Goal: Task Accomplishment & Management: Use online tool/utility

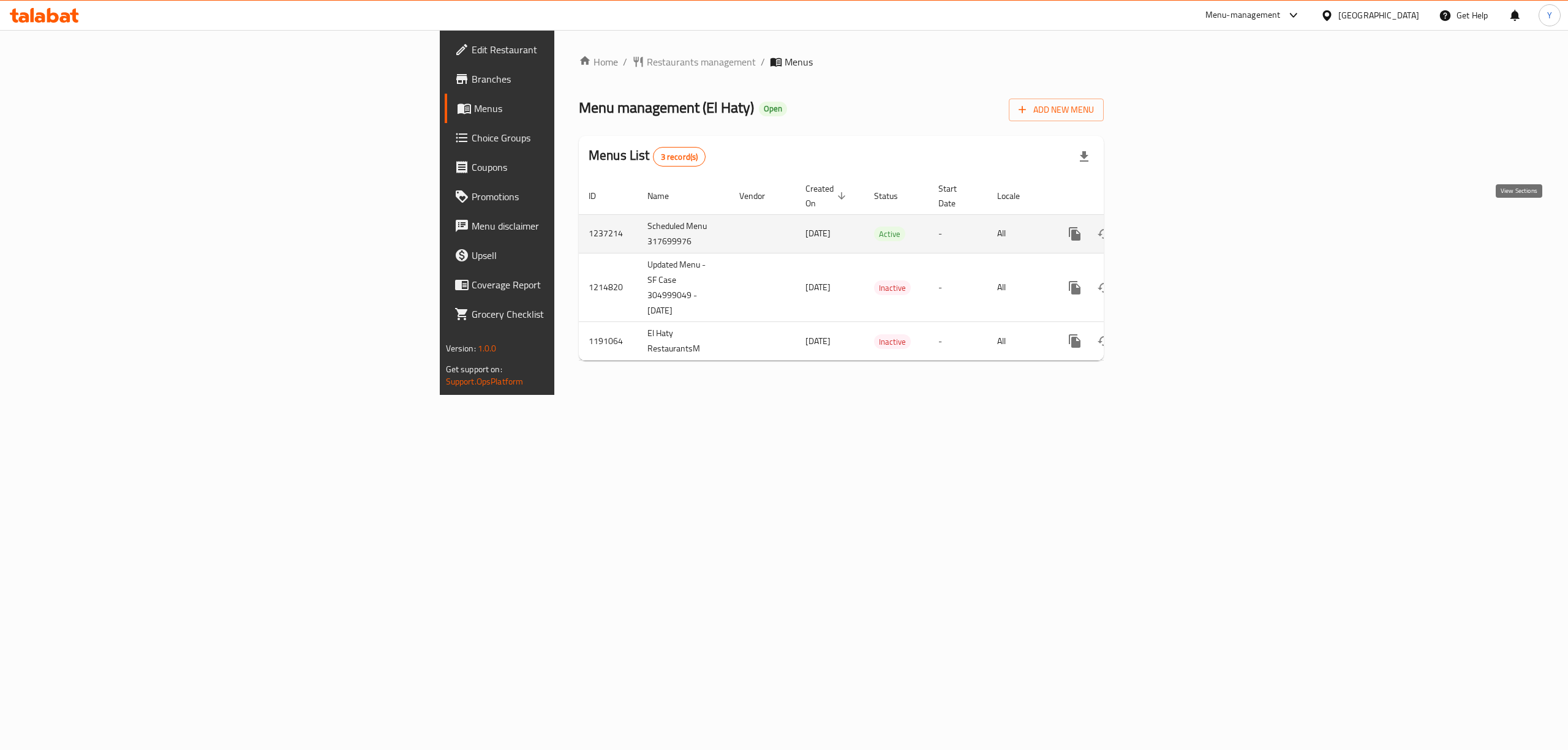
click at [1169, 228] on icon "enhanced table" at bounding box center [1163, 234] width 11 height 11
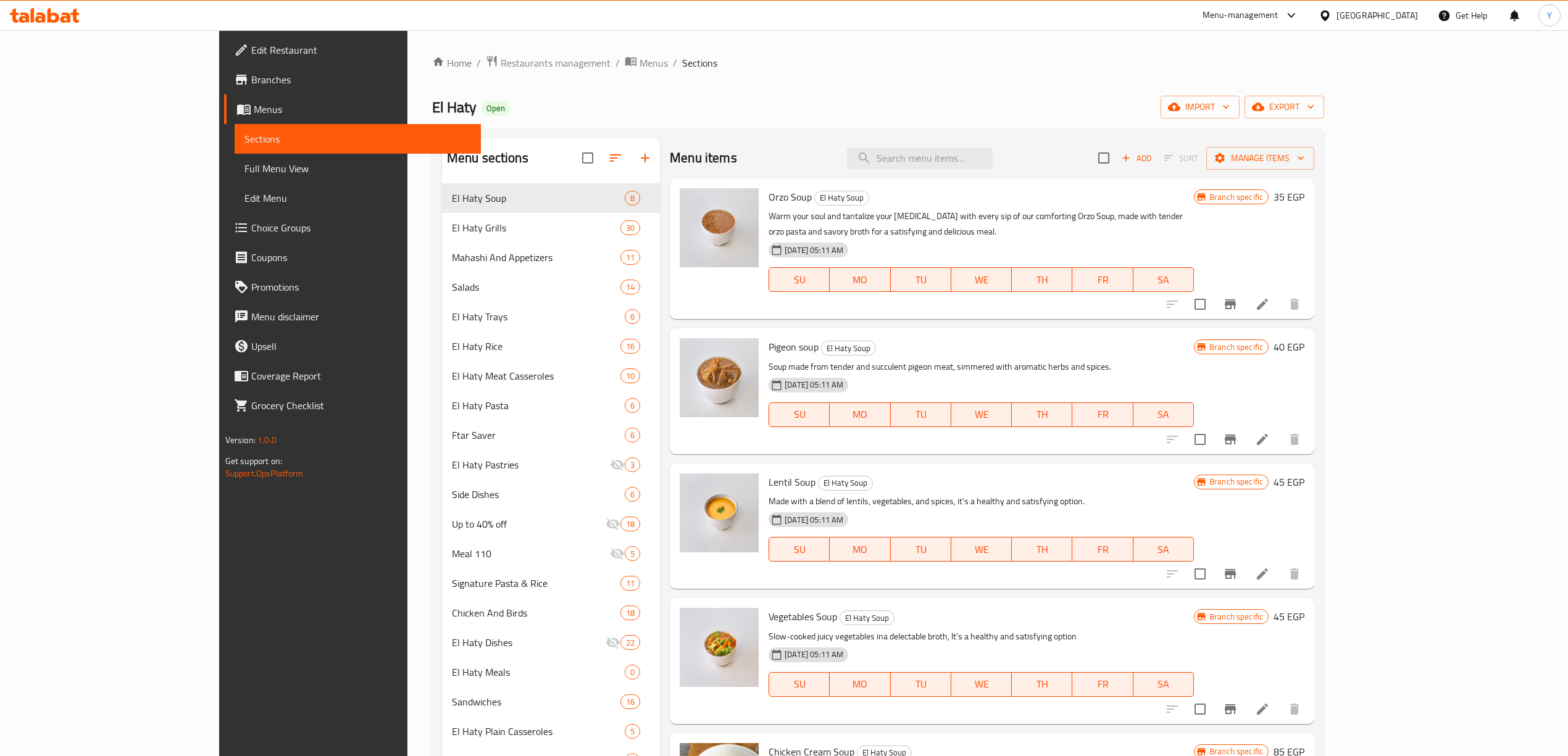
click at [1026, 142] on div "Menu items Add Sort Manage items" at bounding box center [992, 158] width 644 height 40
click at [1024, 173] on div "Menu items Add Sort Manage items" at bounding box center [992, 158] width 644 height 40
click at [993, 159] on input "search" at bounding box center [920, 158] width 146 height 22
paste input "Khalta Rice"
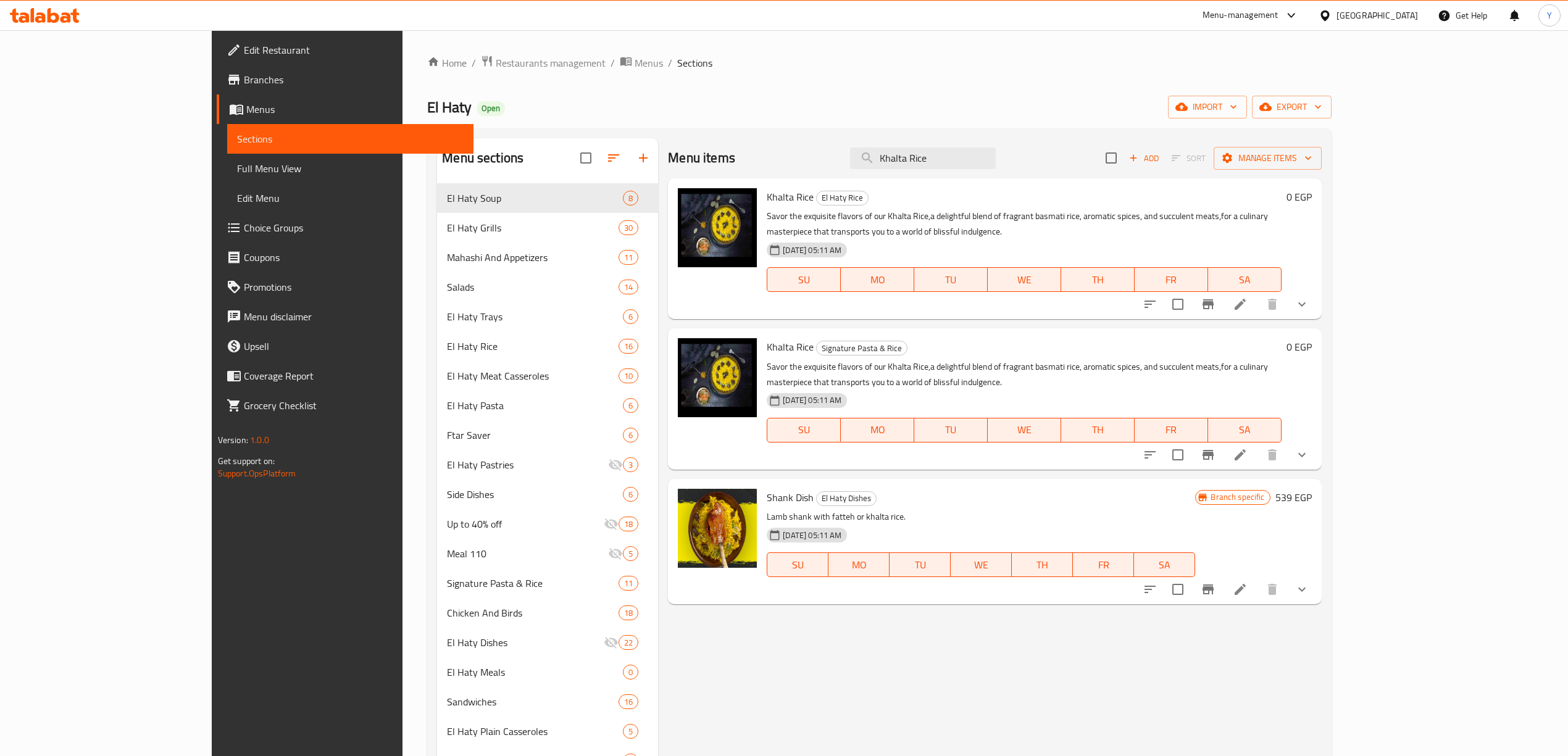
type input "Khalta Rice"
click at [1077, 164] on div "Menu items Khalta Rice Add Sort Manage items" at bounding box center [994, 158] width 653 height 40
drag, startPoint x: 1078, startPoint y: 163, endPoint x: 1075, endPoint y: 154, distance: 9.5
click at [1077, 160] on div "Menu items Khalta Rice Add Sort Manage items" at bounding box center [994, 158] width 653 height 40
click at [1075, 152] on div "Menu items Khalta Rice Add Sort Manage items" at bounding box center [994, 158] width 653 height 40
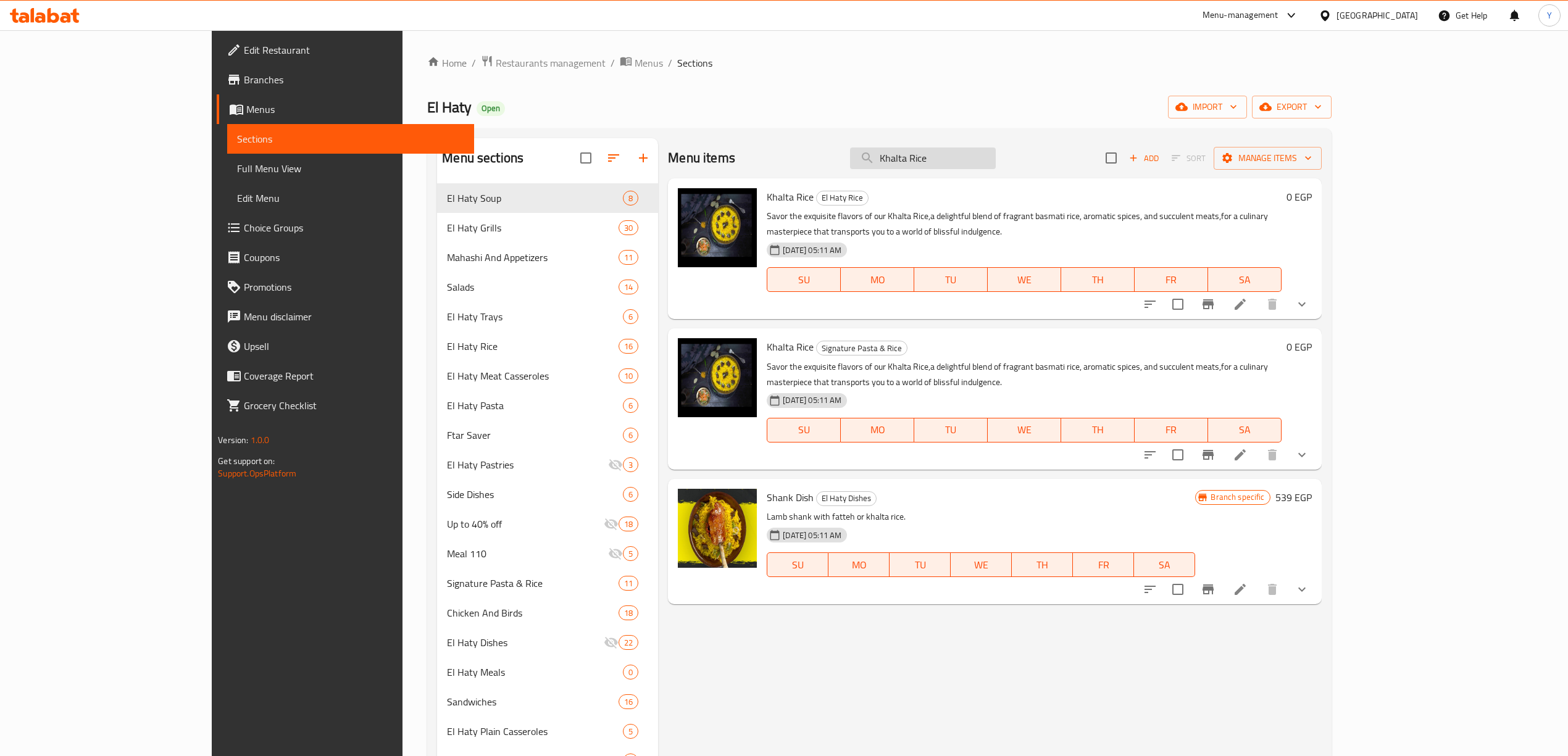
click at [996, 150] on input "Khalta Rice" at bounding box center [923, 158] width 146 height 22
click at [1309, 297] on icon "show more" at bounding box center [1302, 305] width 15 height 15
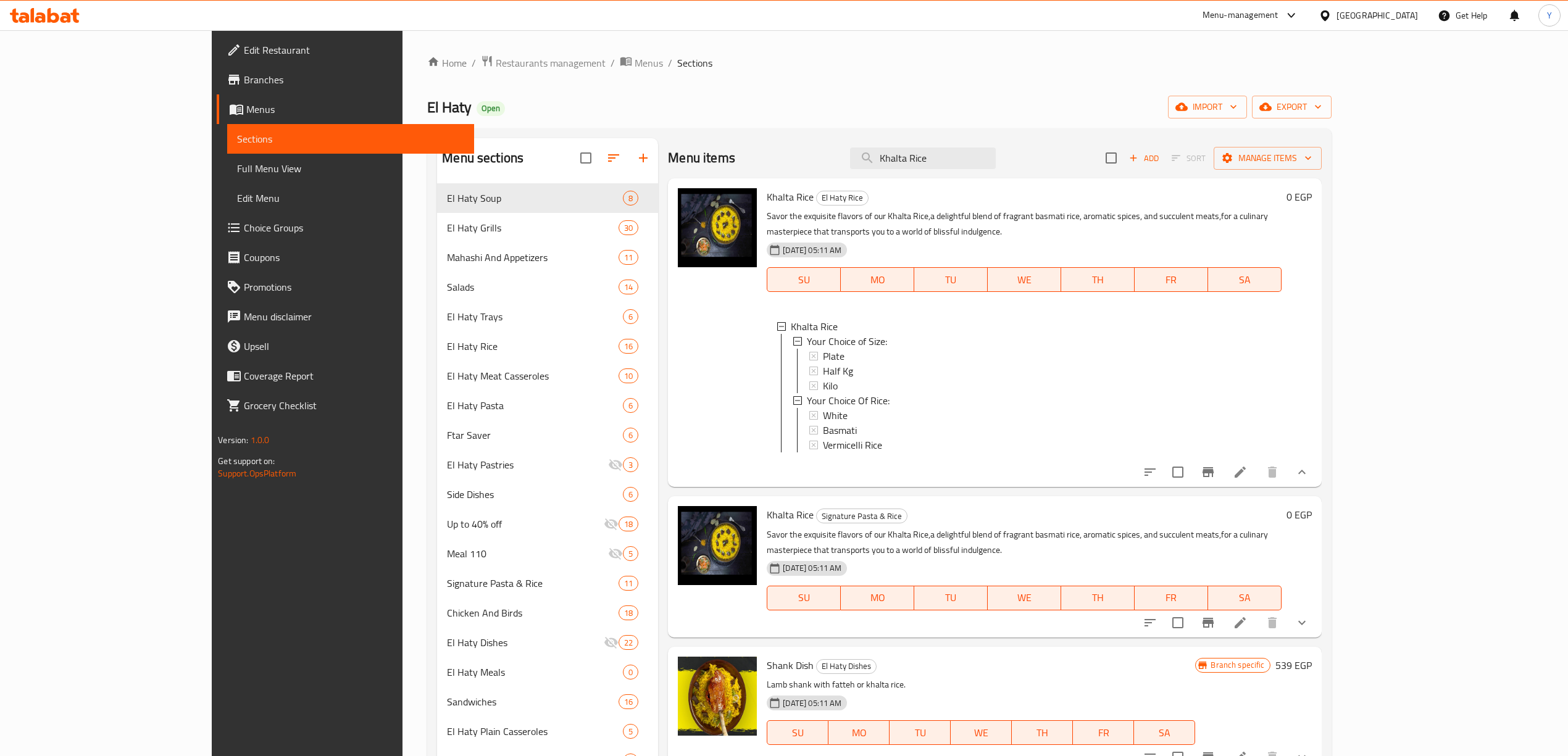
click at [1309, 615] on icon "show more" at bounding box center [1302, 623] width 15 height 15
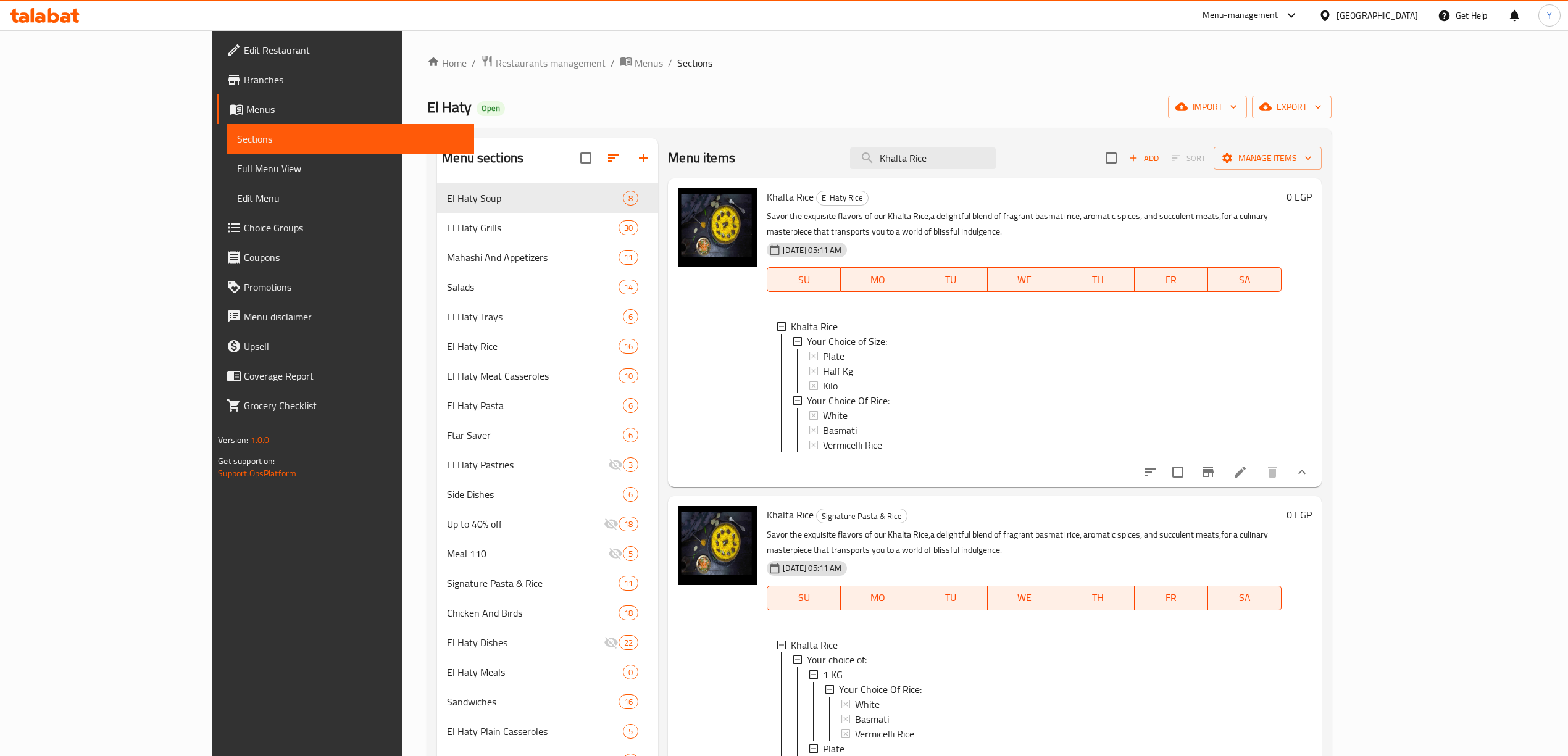
click at [1011, 173] on div "Menu items Khalta Rice Add Sort Manage items" at bounding box center [994, 158] width 653 height 40
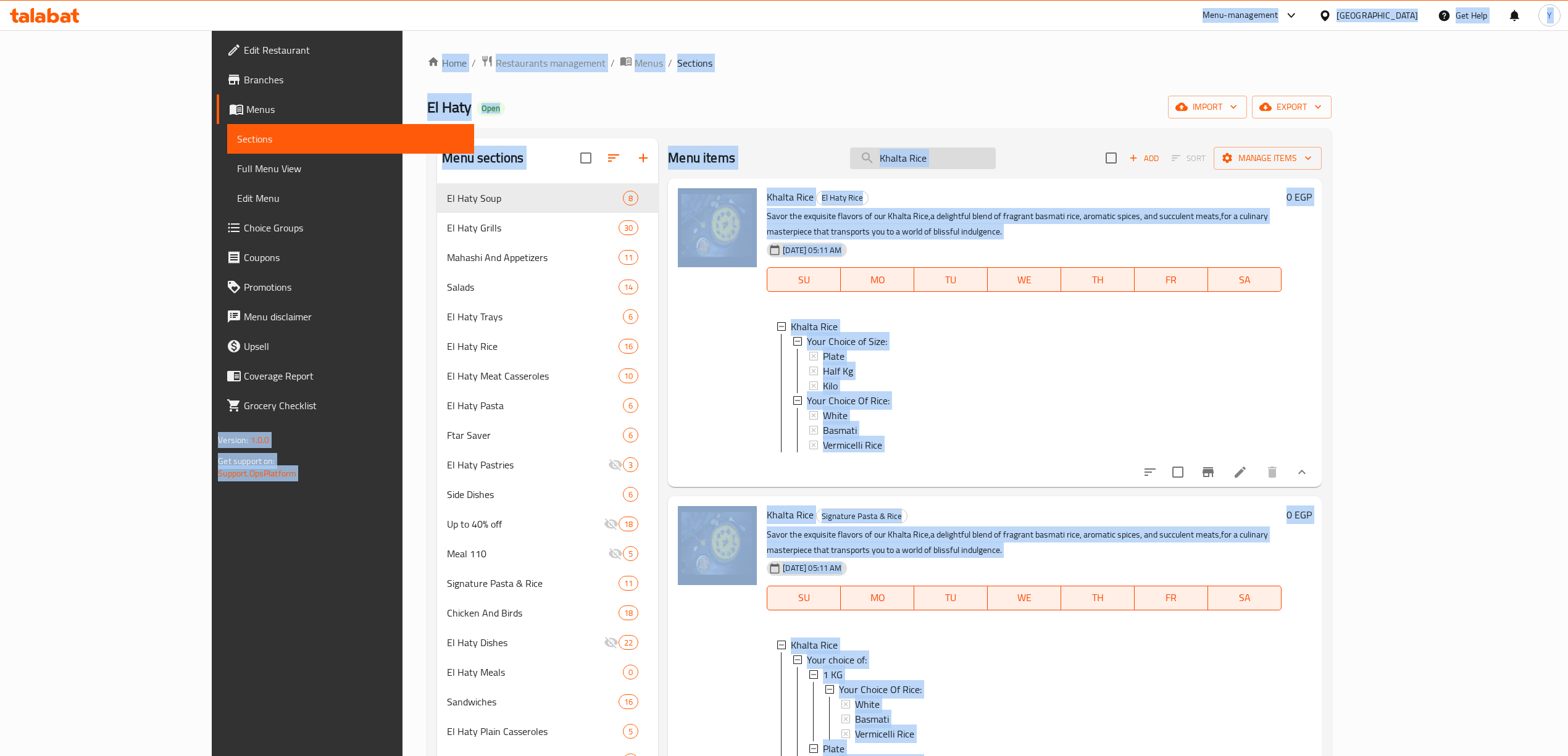
click at [996, 156] on input "Khalta Rice" at bounding box center [923, 158] width 146 height 22
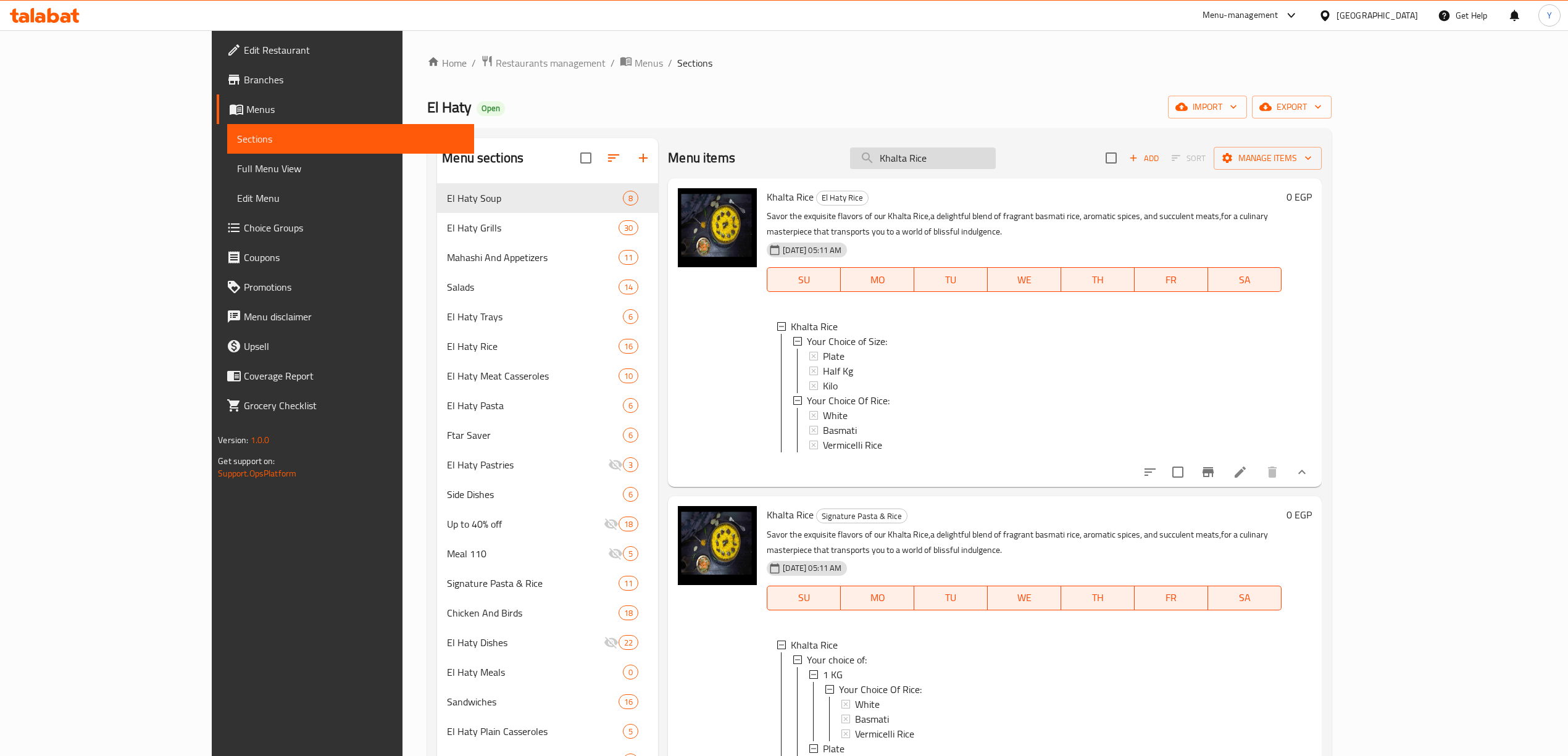
paste input "Nuts Rice"
paste input "search"
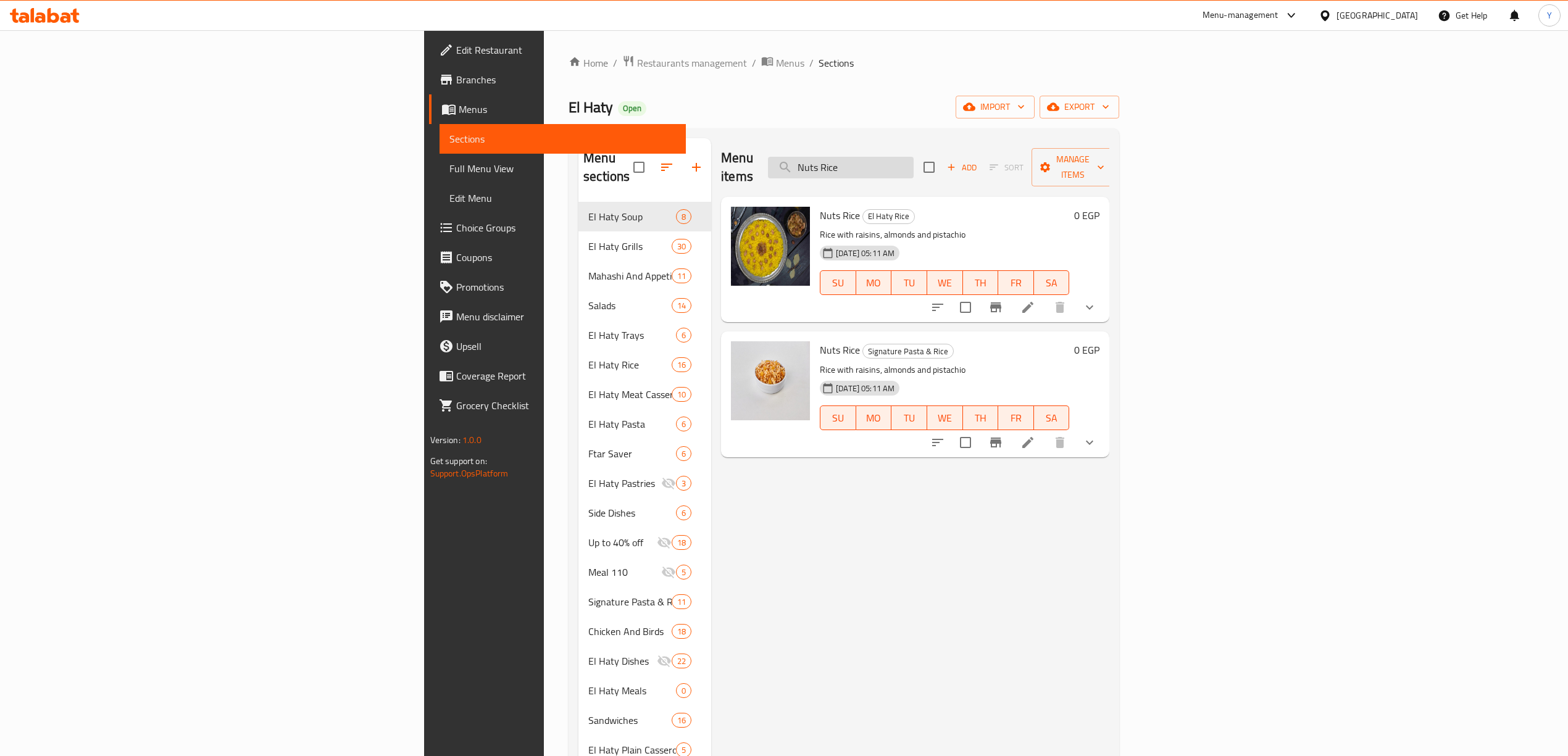
click at [914, 159] on input "Nuts Rice" at bounding box center [841, 167] width 146 height 22
paste input "Rice With Khalta And Nuts"
type input "Rice With Khalta And Nuts"
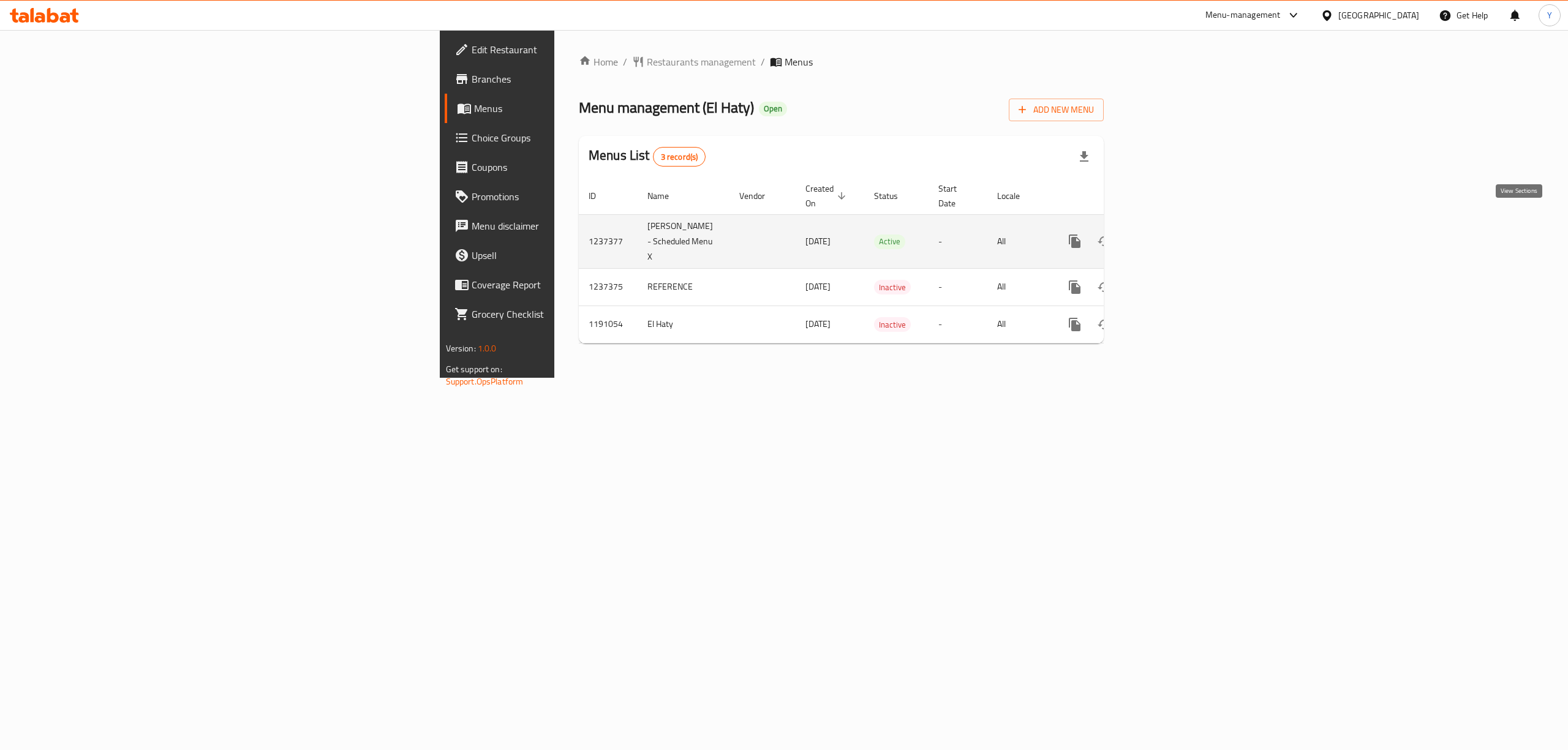
click at [1170, 234] on icon "enhanced table" at bounding box center [1163, 242] width 15 height 15
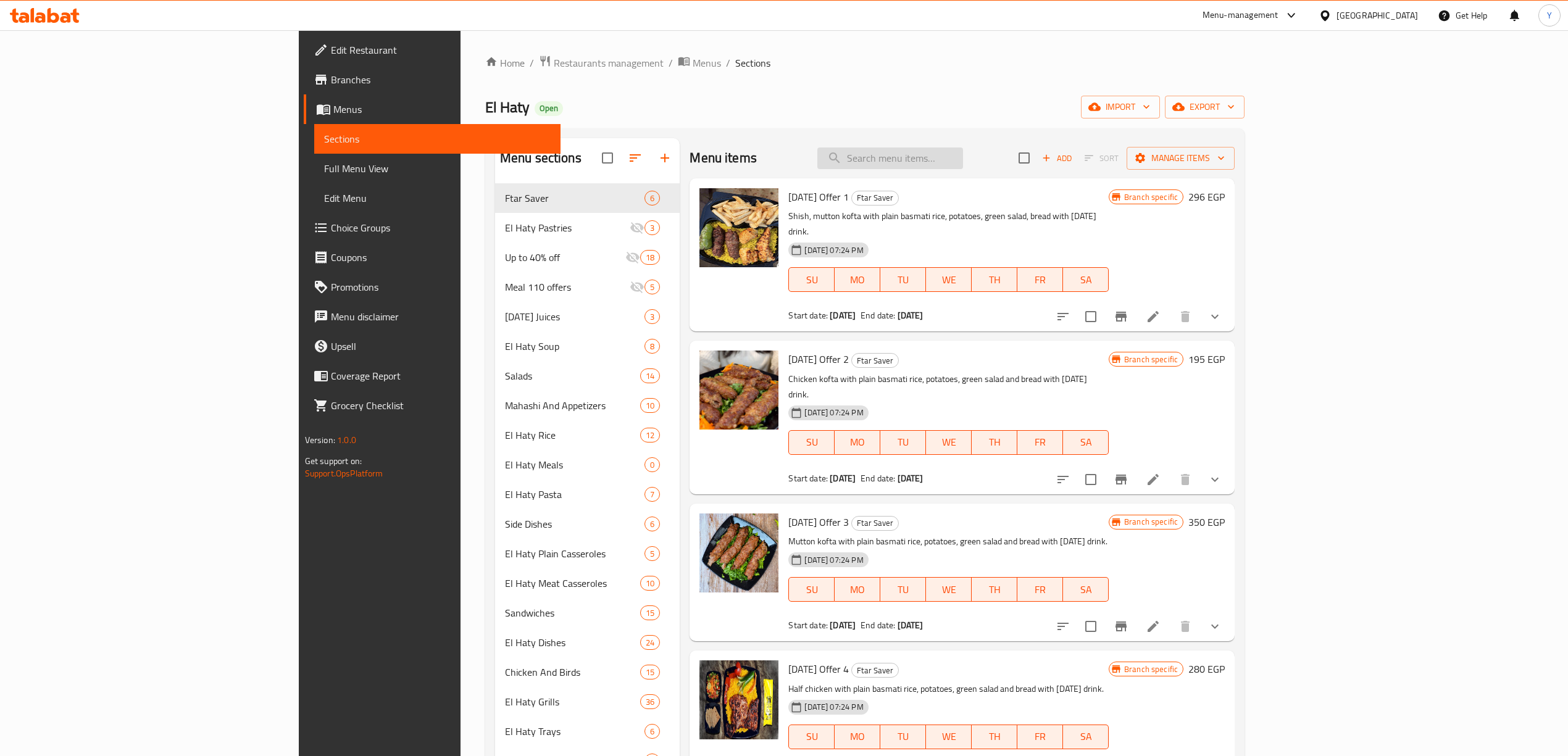
click at [963, 163] on input "search" at bounding box center [890, 158] width 146 height 22
paste input "كفتة فراخ"
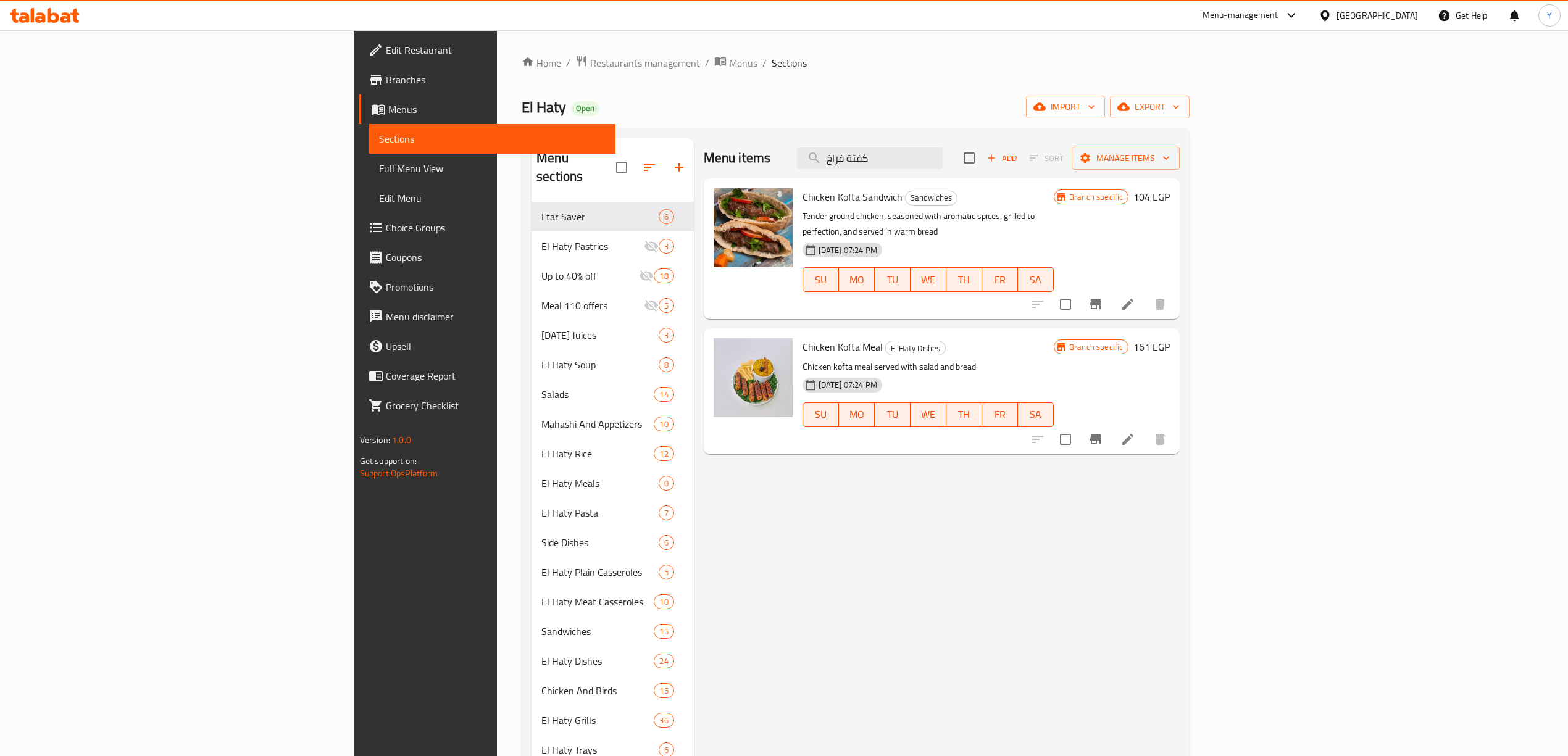
click at [802, 338] on span "Chicken Kofta Meal" at bounding box center [842, 347] width 80 height 19
drag, startPoint x: 734, startPoint y: 332, endPoint x: 760, endPoint y: 334, distance: 26.1
click at [802, 338] on span "Chicken Kofta Meal" at bounding box center [842, 347] width 80 height 19
copy span "Chicken Kofta"
click at [942, 154] on input "كفتة فراخ" at bounding box center [870, 158] width 146 height 22
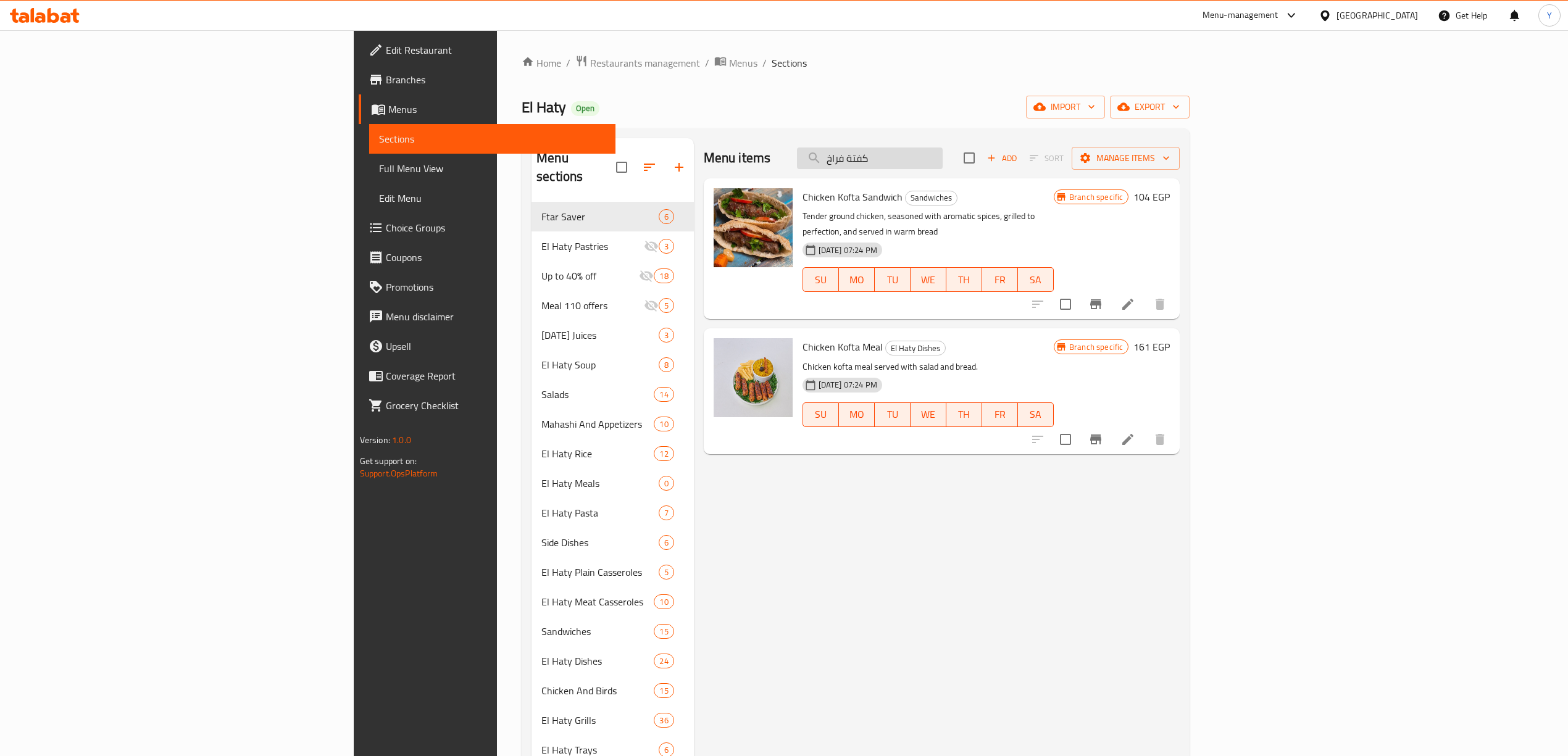
paste input "Chicken Kofta"
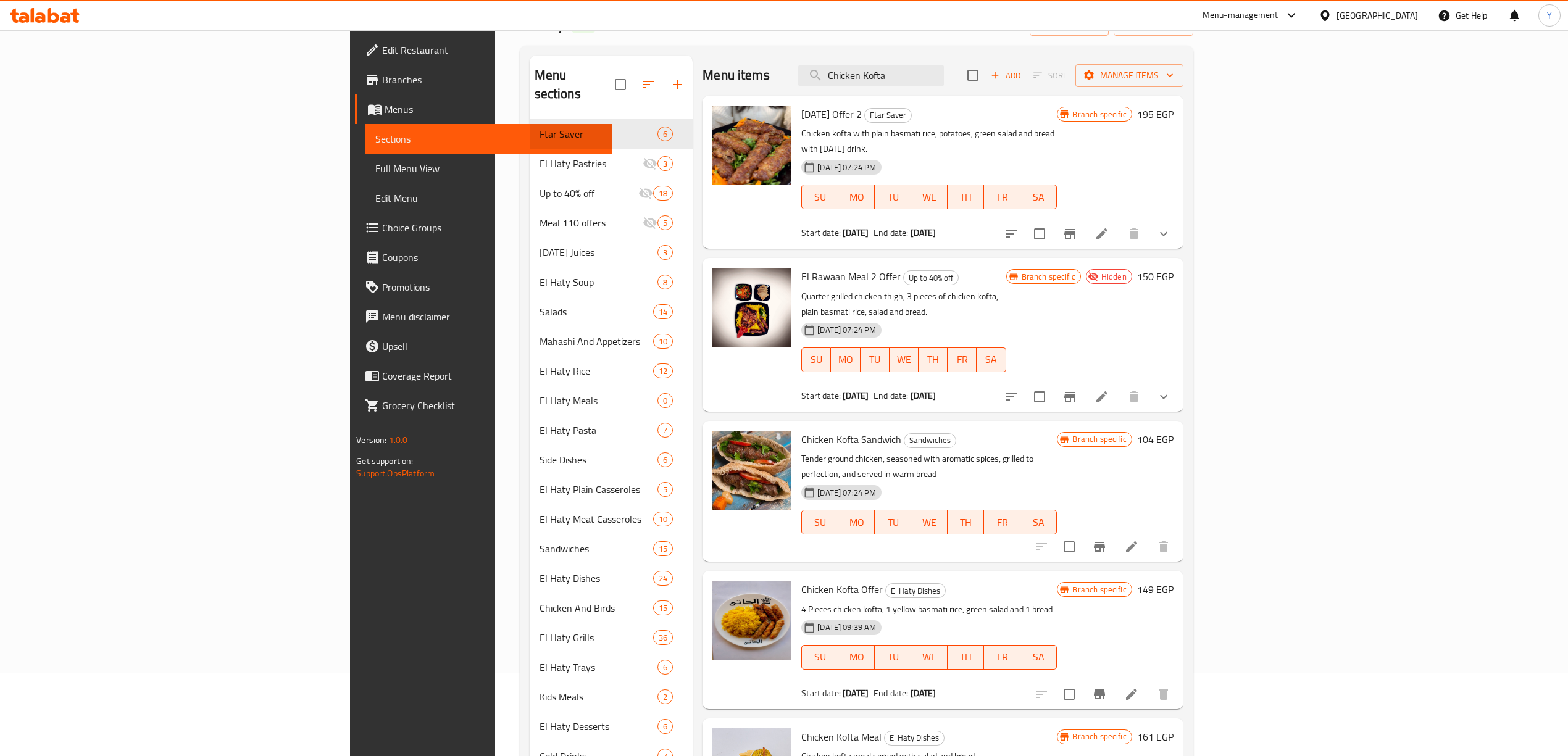
scroll to position [82, 0]
click at [929, 80] on input "Chicken Kofta" at bounding box center [871, 76] width 146 height 22
click at [932, 80] on input "Chicken Kofta" at bounding box center [871, 76] width 146 height 22
paste input "حمام وكفتة"
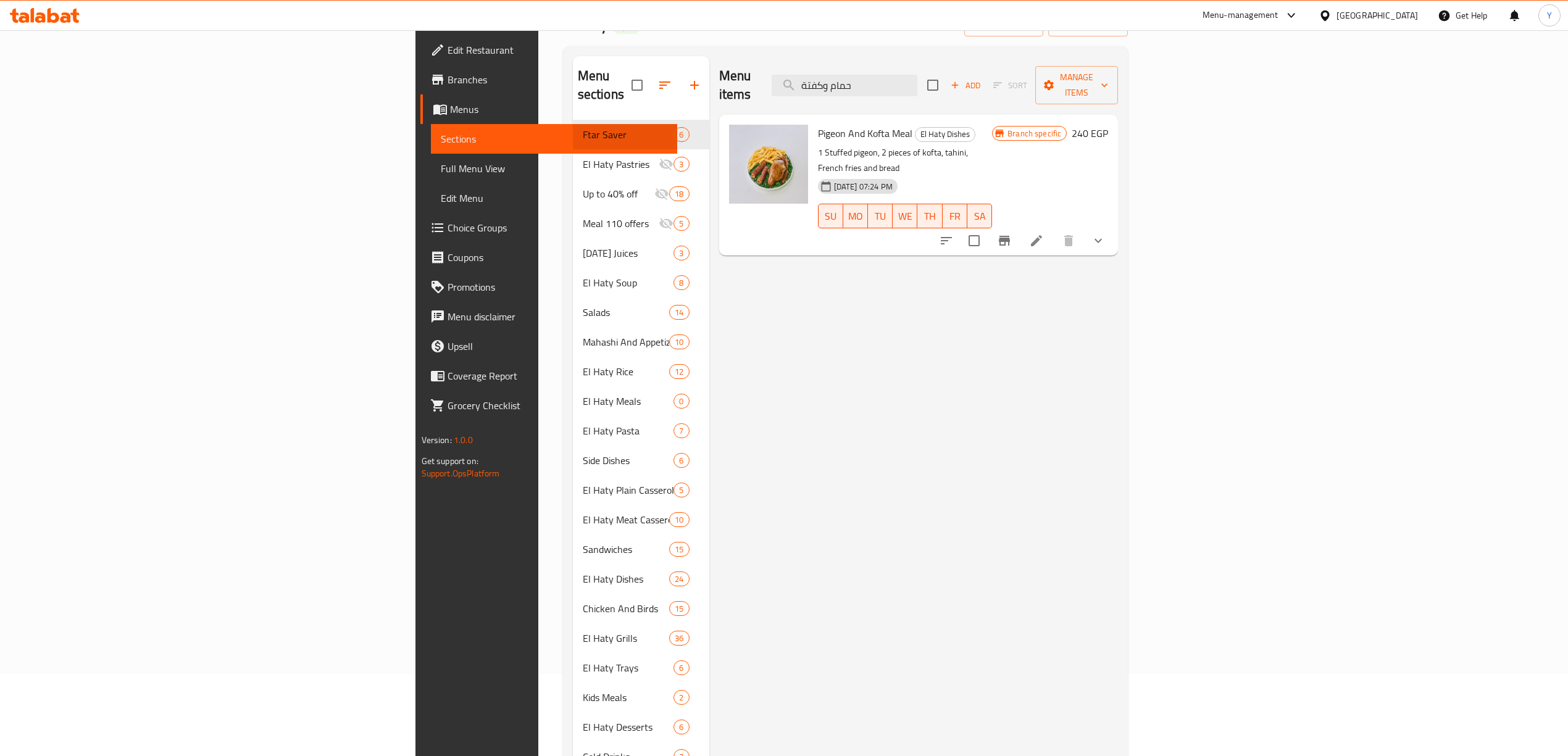
click at [817, 124] on span "Pigeon And Kofta Meal" at bounding box center [865, 133] width 95 height 19
drag, startPoint x: 732, startPoint y: 117, endPoint x: 766, endPoint y: 119, distance: 34.1
click at [817, 124] on span "Pigeon And Kofta Meal" at bounding box center [865, 133] width 95 height 19
copy span "Pigeon And Kofta"
click at [917, 77] on input "حمام وكفتة" at bounding box center [845, 85] width 146 height 22
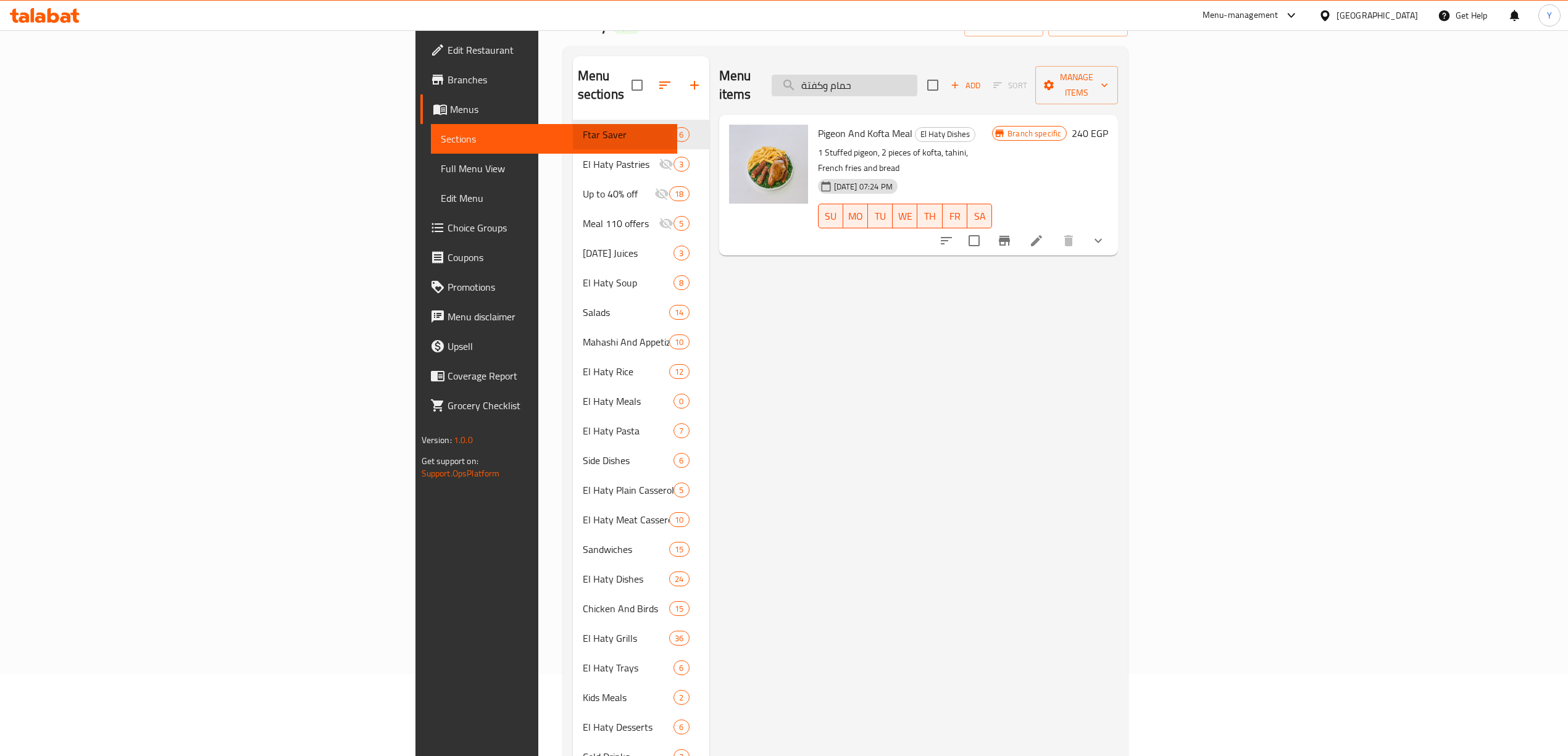
paste input "Pigeon And Kofta"
type input "Pigeon And Kofta"
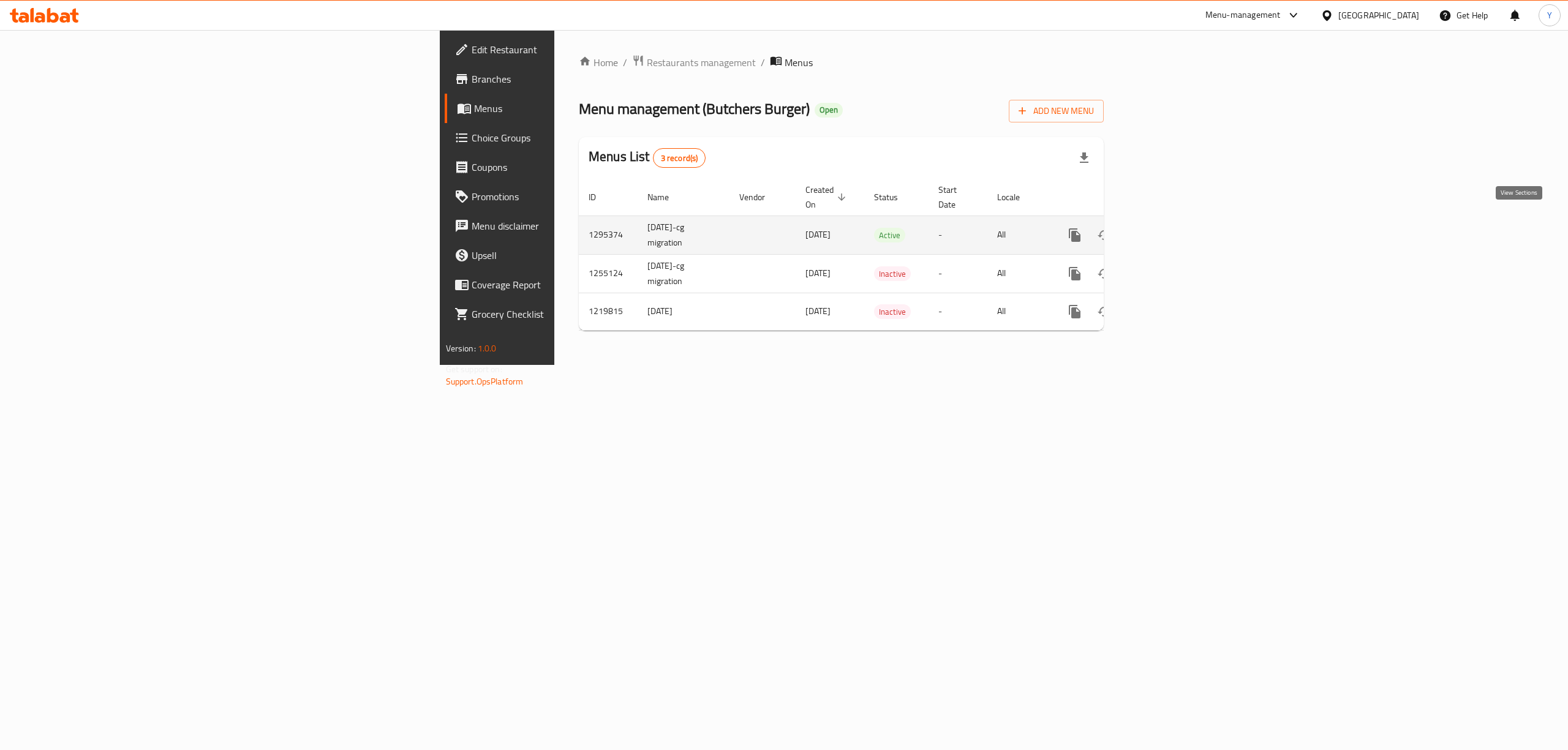
click at [1170, 228] on icon "enhanced table" at bounding box center [1163, 235] width 15 height 15
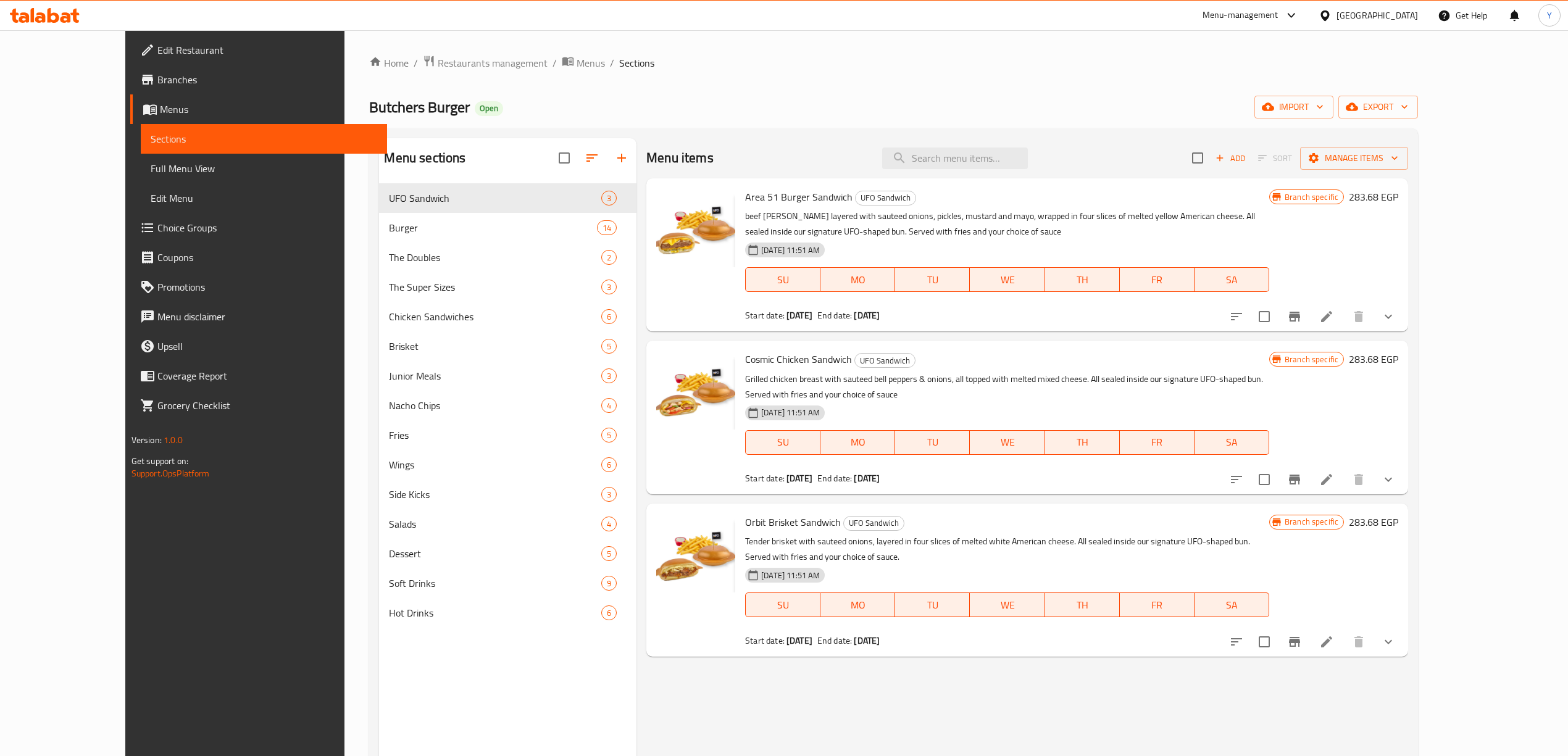
click at [157, 80] on span "Branches" at bounding box center [267, 80] width 220 height 15
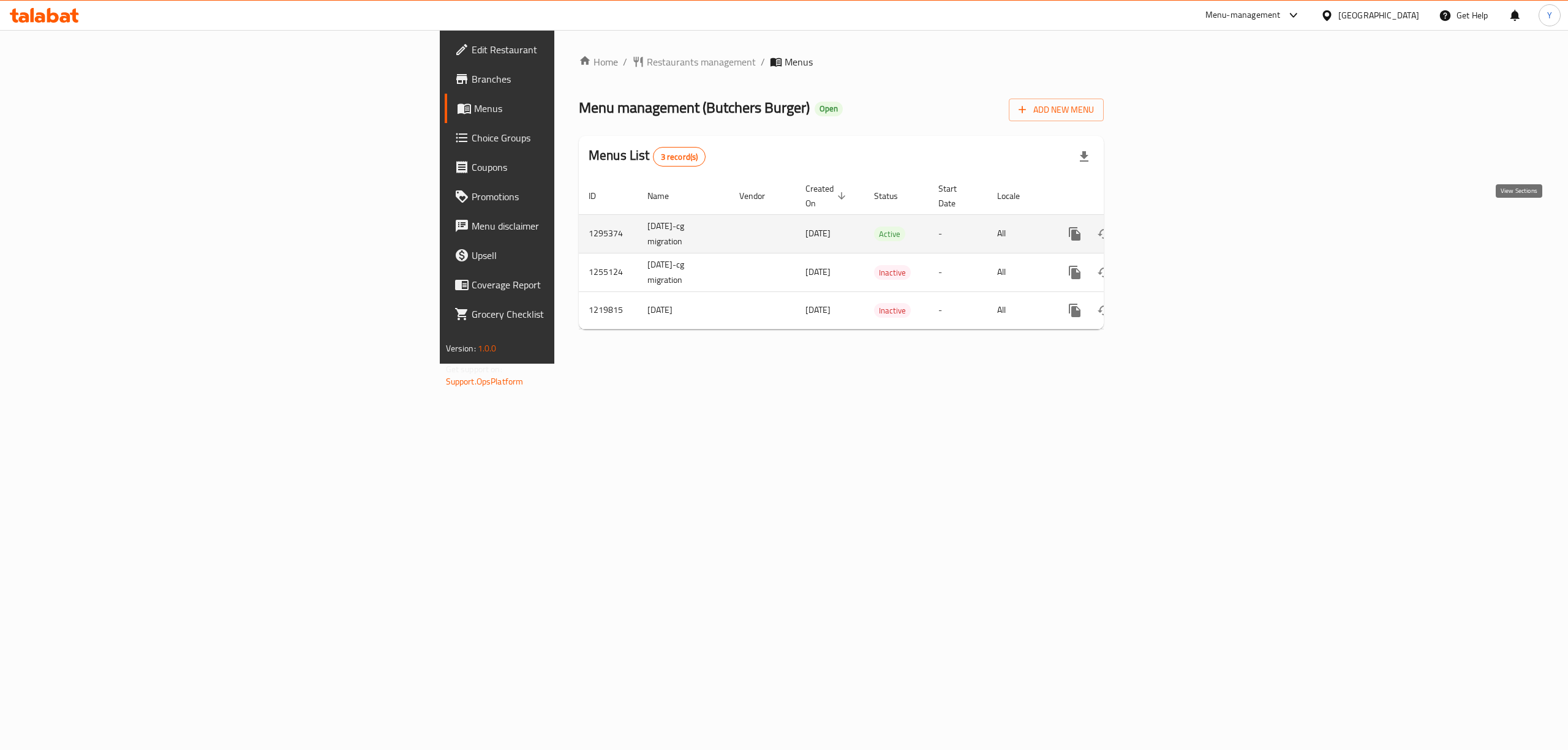
click at [1170, 227] on icon "enhanced table" at bounding box center [1163, 234] width 15 height 15
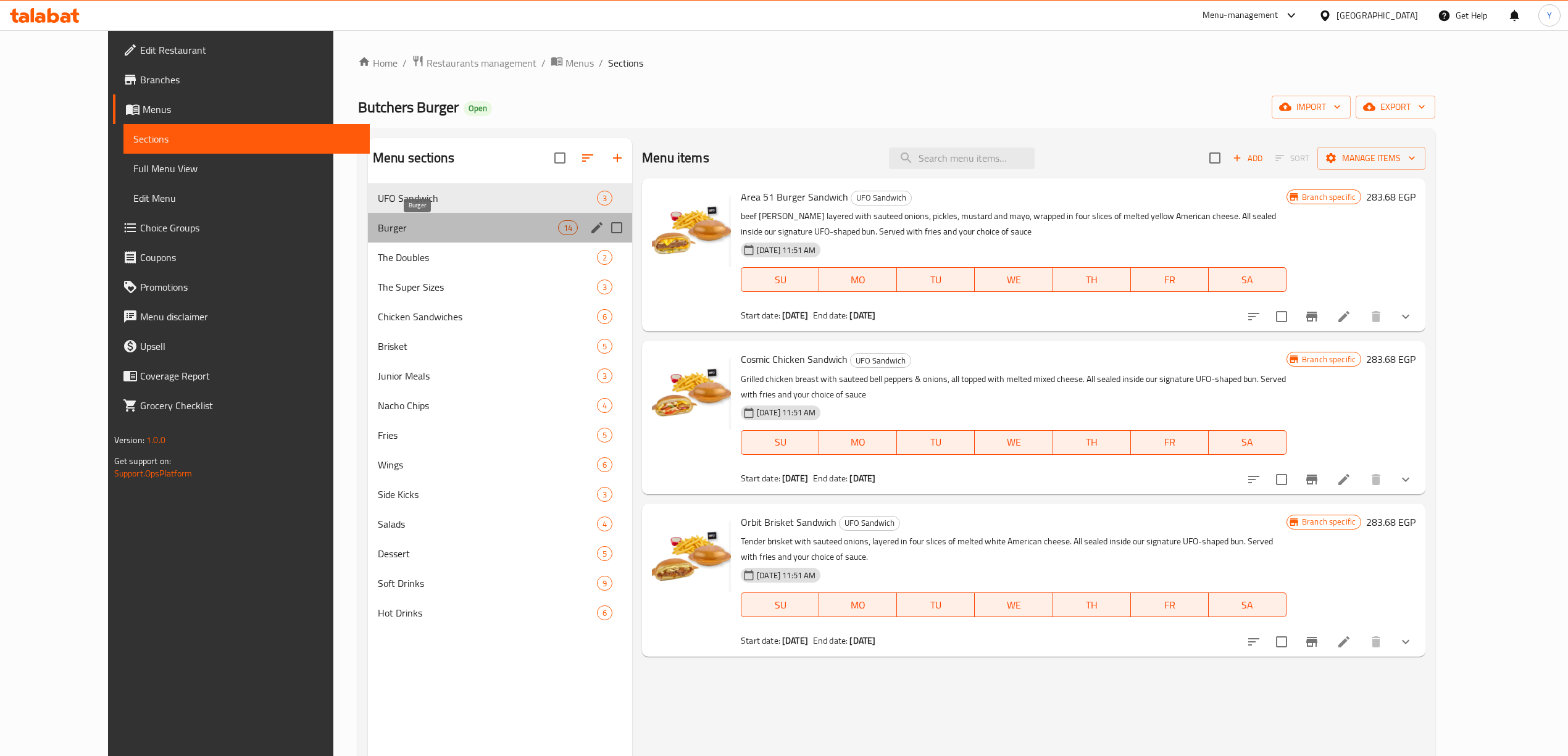
click at [378, 226] on span "Burger" at bounding box center [468, 228] width 180 height 15
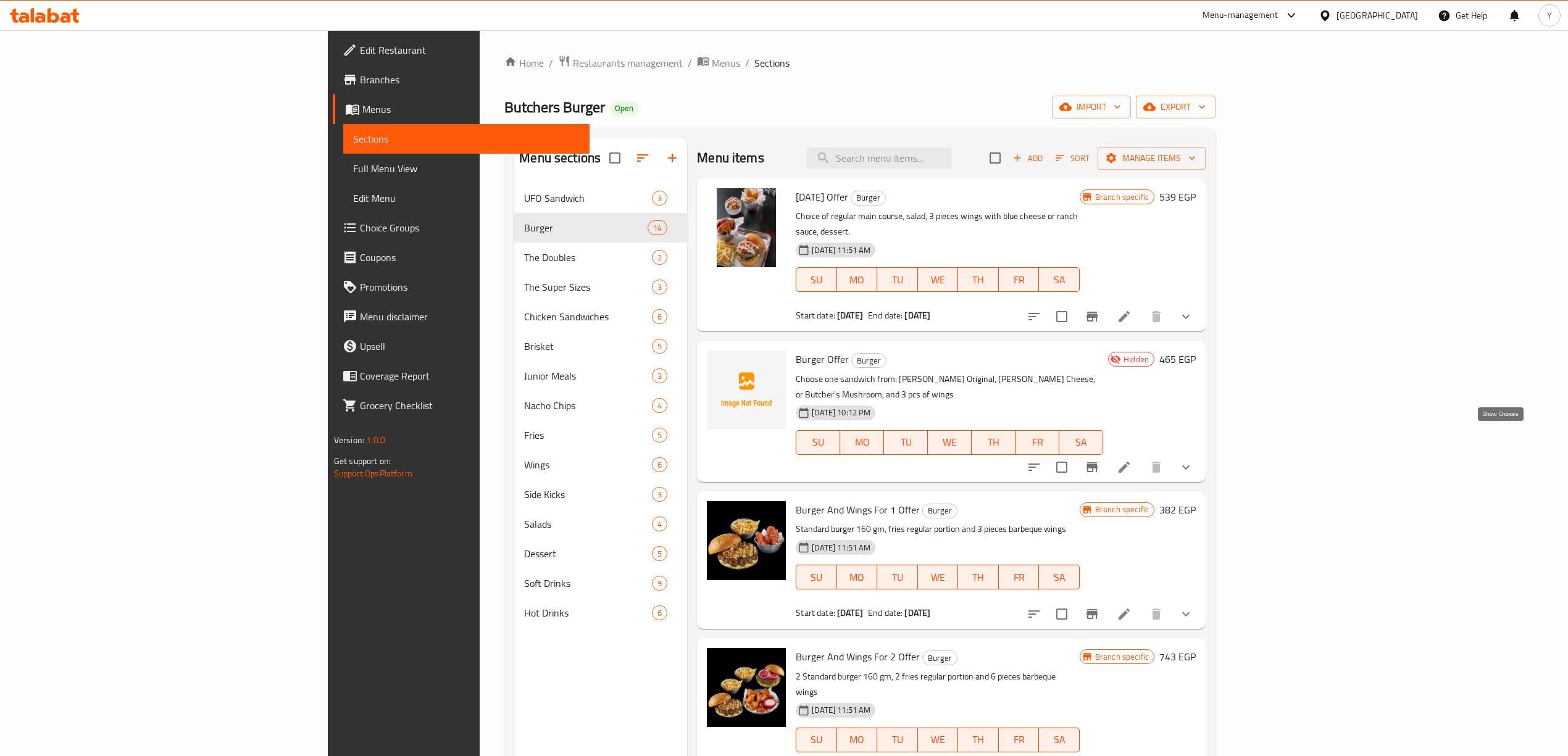
click at [1190, 465] on icon "show more" at bounding box center [1186, 467] width 8 height 5
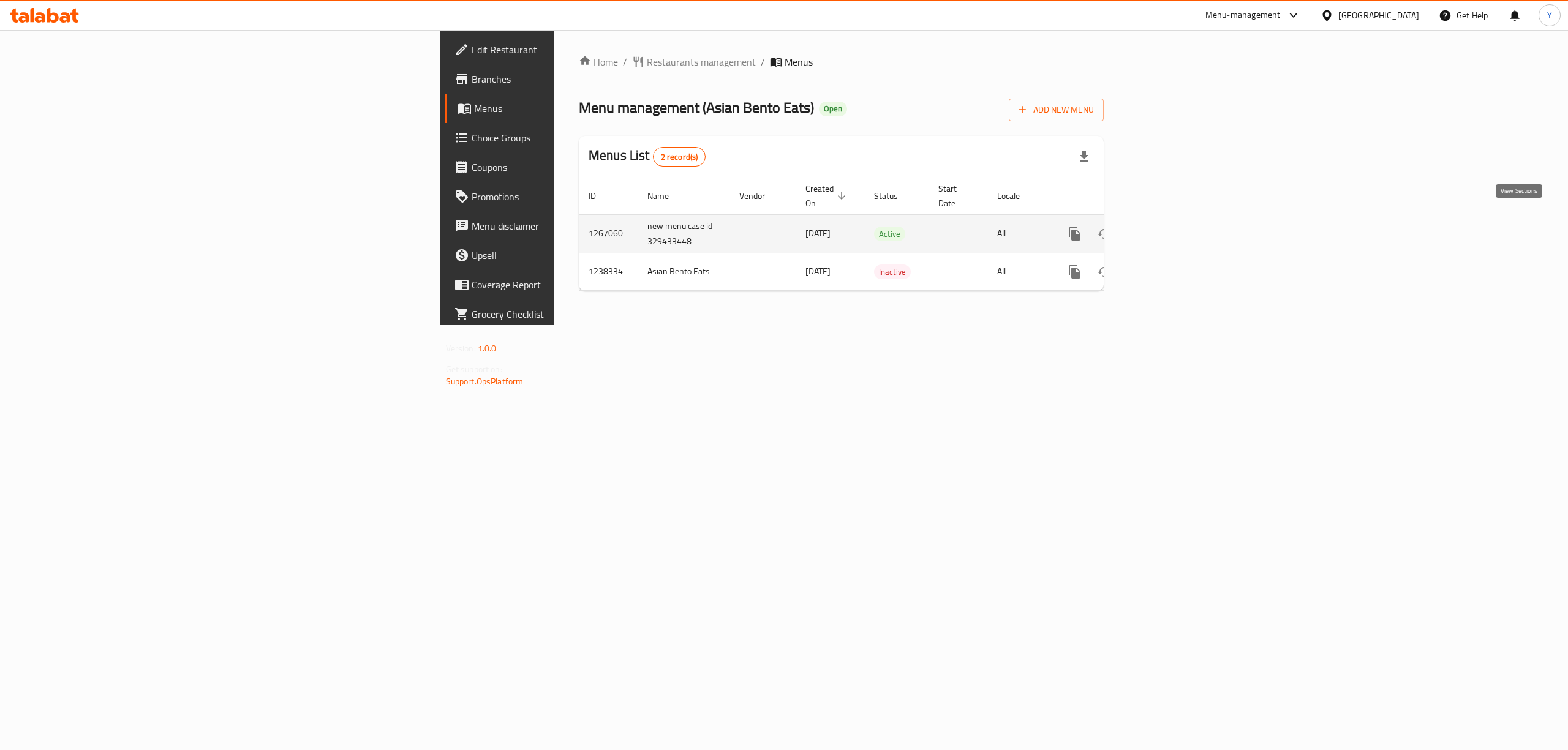
click at [1178, 219] on link "enhanced table" at bounding box center [1163, 234] width 29 height 29
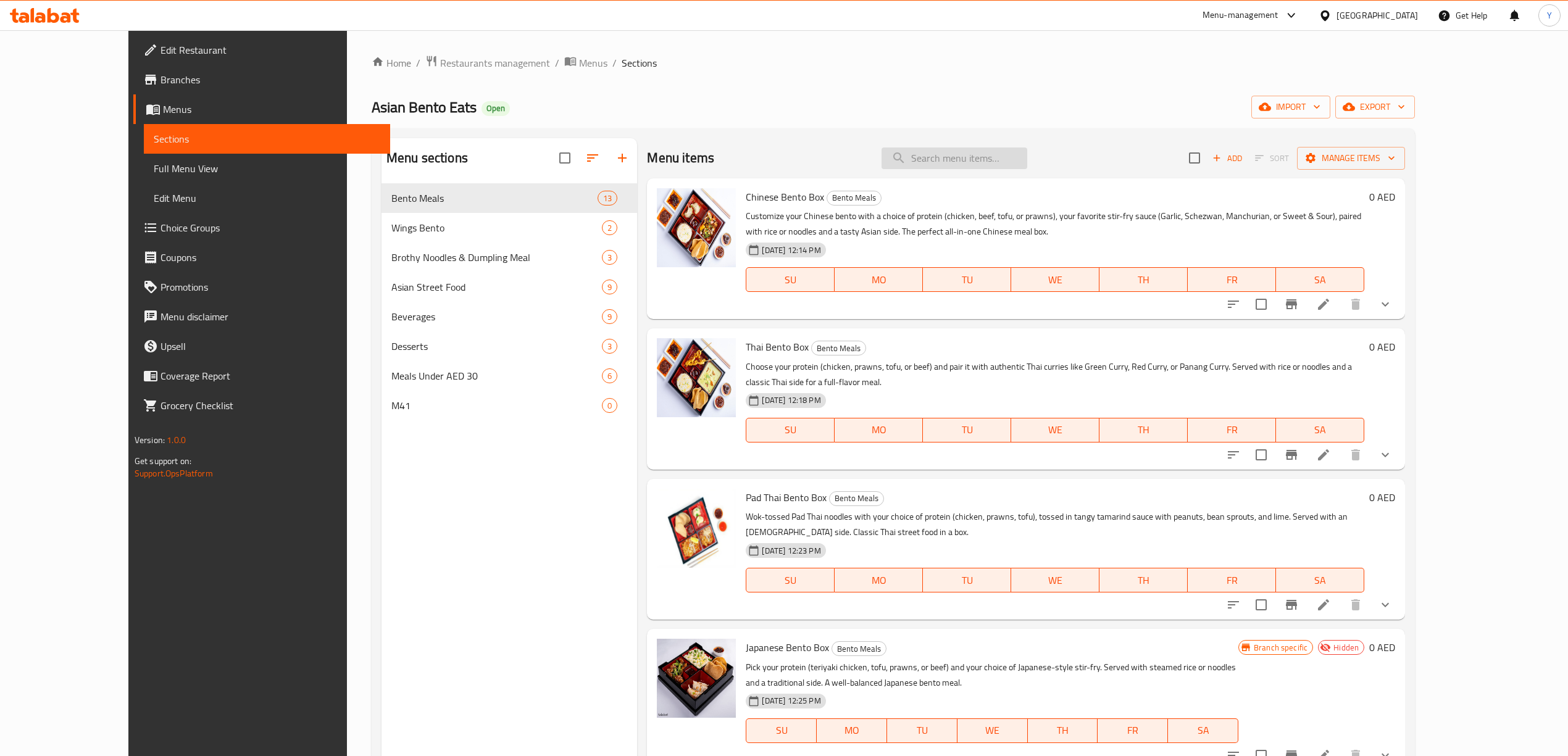
click at [985, 159] on input "search" at bounding box center [954, 158] width 146 height 22
paste input "Pad Thai Bento Box"
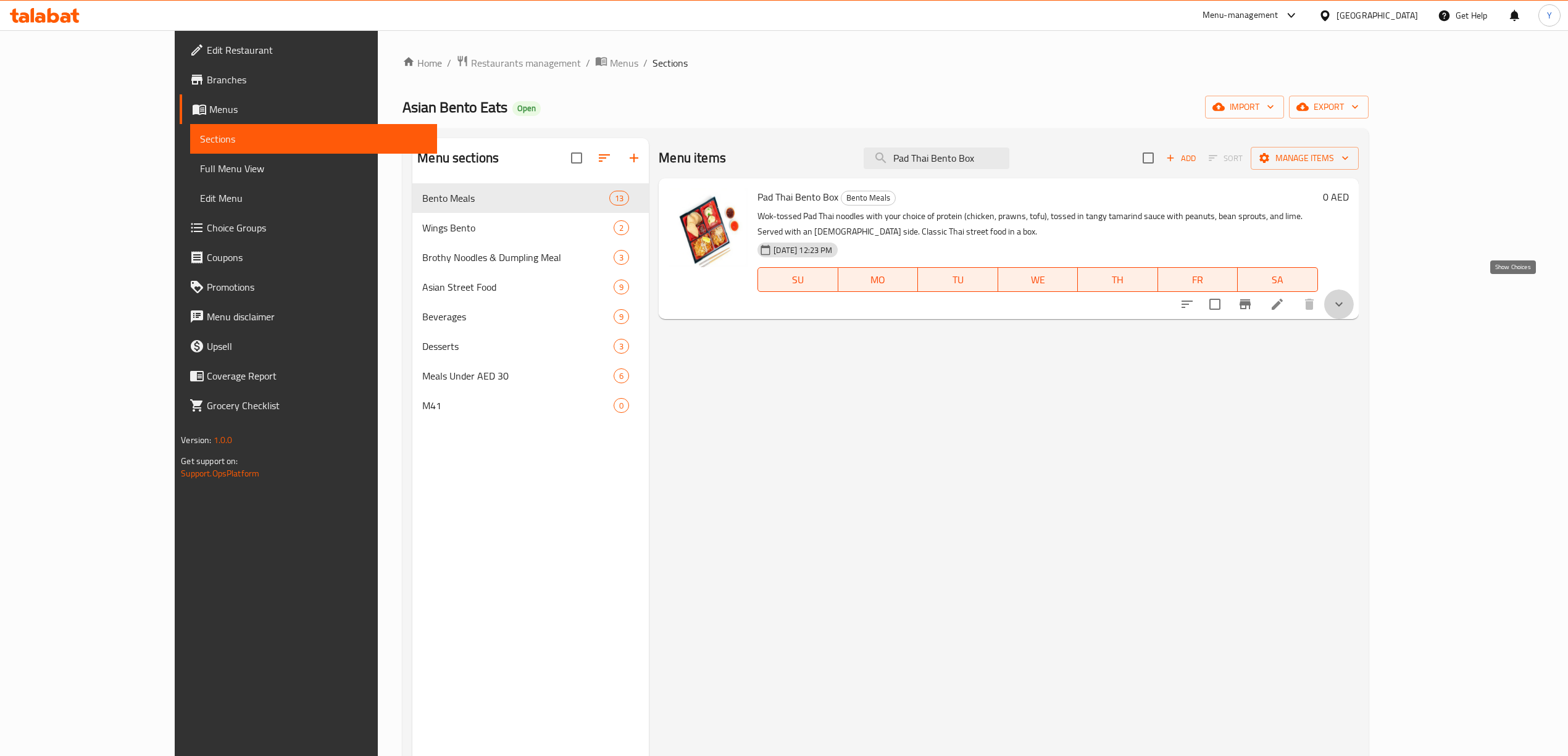
click at [1346, 297] on icon "show more" at bounding box center [1339, 305] width 15 height 15
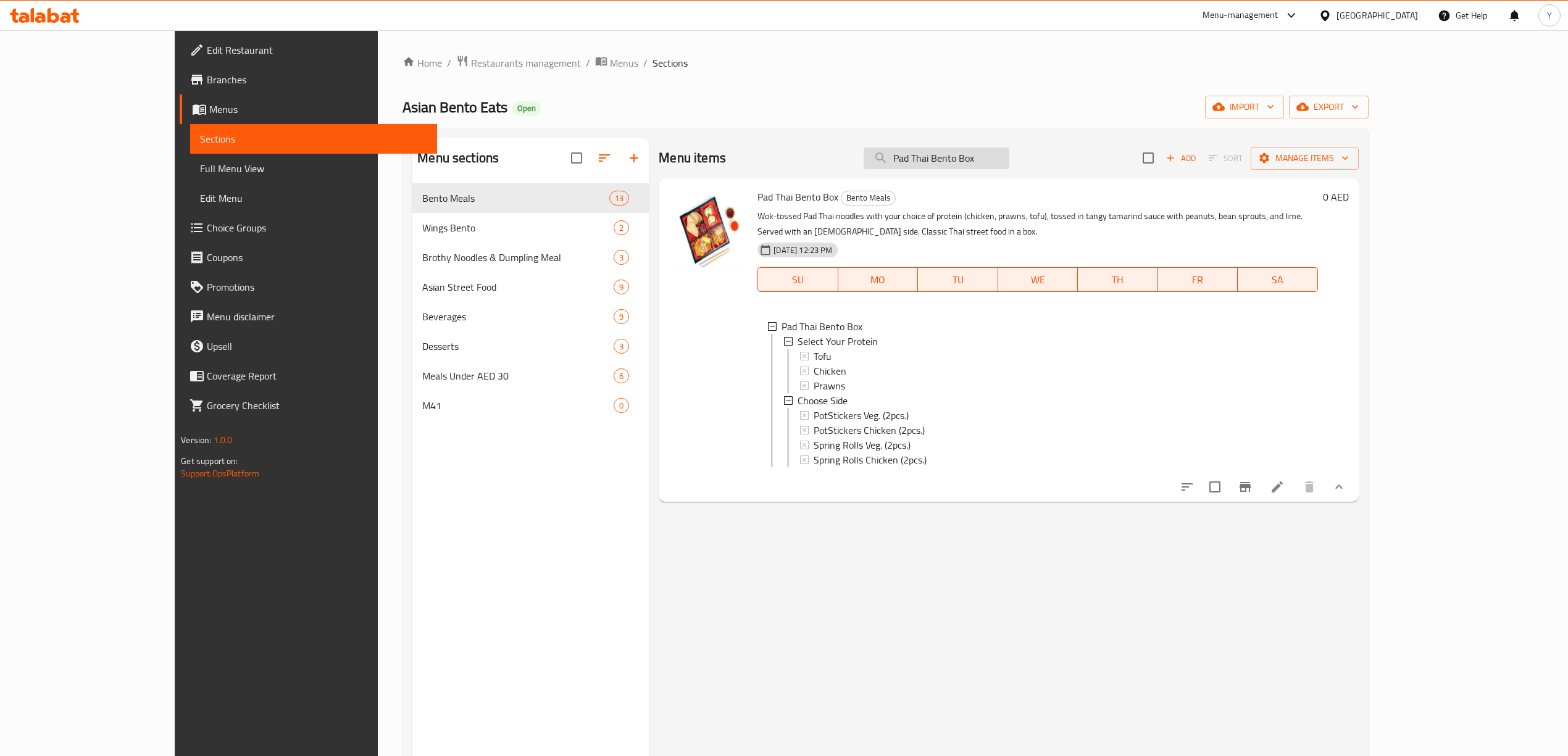
click at [976, 158] on input "Pad Thai Bento Box" at bounding box center [936, 158] width 146 height 22
click at [956, 219] on p "Wok-tossed Pad Thai noodles with your choice of protein (chicken, prawns, tofu)…" at bounding box center [1037, 223] width 560 height 31
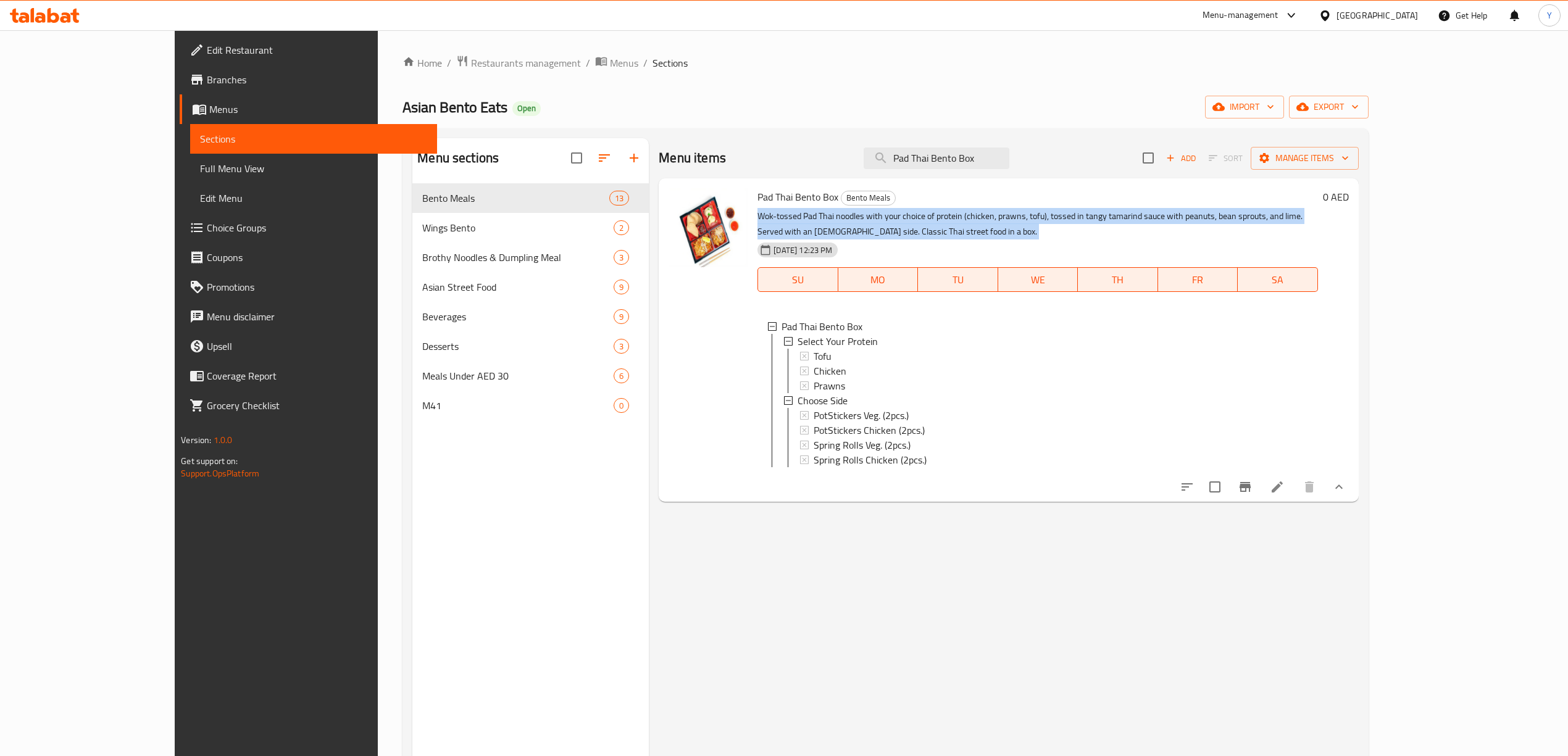
click at [956, 219] on p "Wok-tossed Pad Thai noodles with your choice of protein (chicken, prawns, tofu)…" at bounding box center [1037, 223] width 560 height 31
copy div "Wok-tossed Pad Thai noodles with your choice of protein (chicken, prawns, tofu)…"
click at [947, 166] on input "Pad Thai Bento Box" at bounding box center [936, 158] width 146 height 22
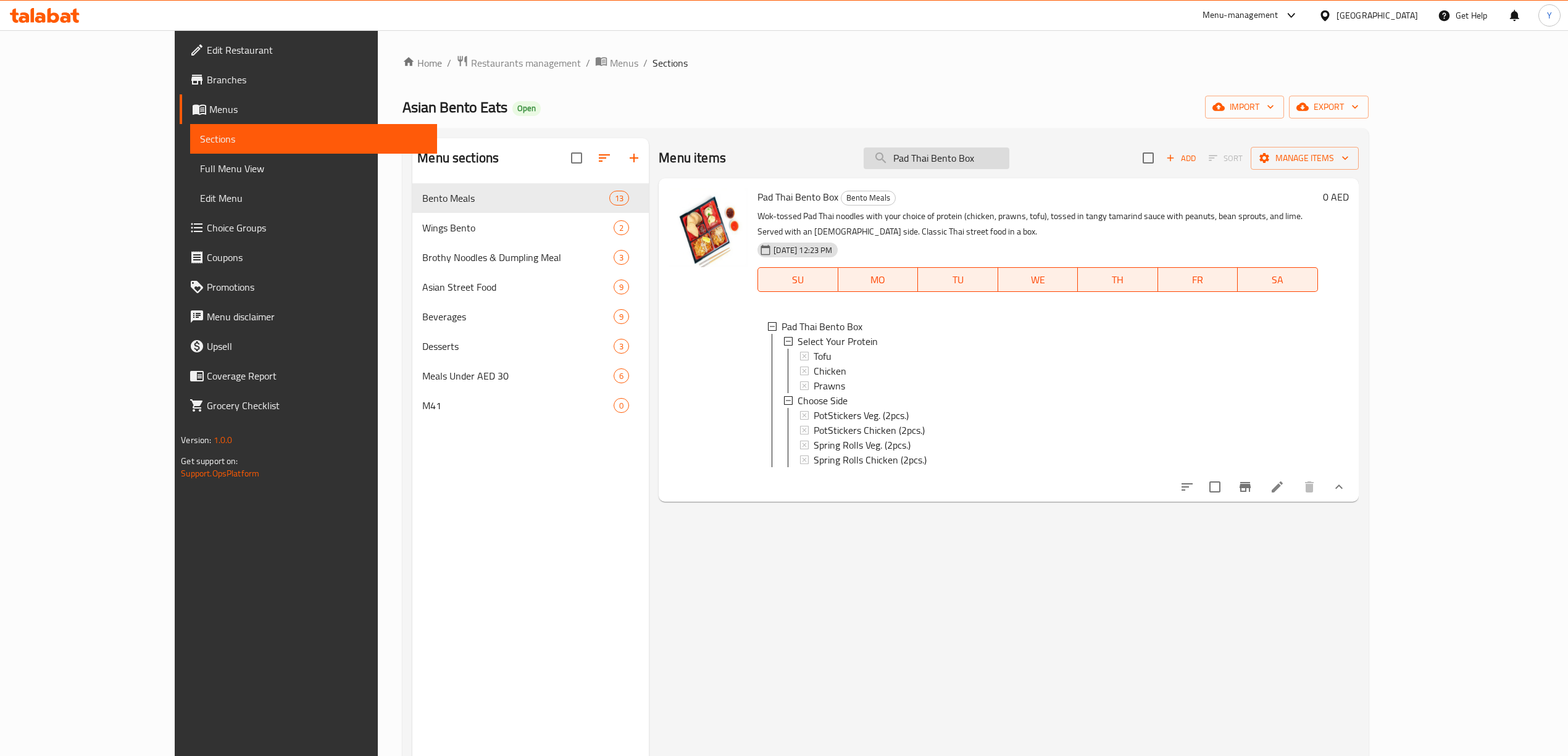
paste input "Chinese"
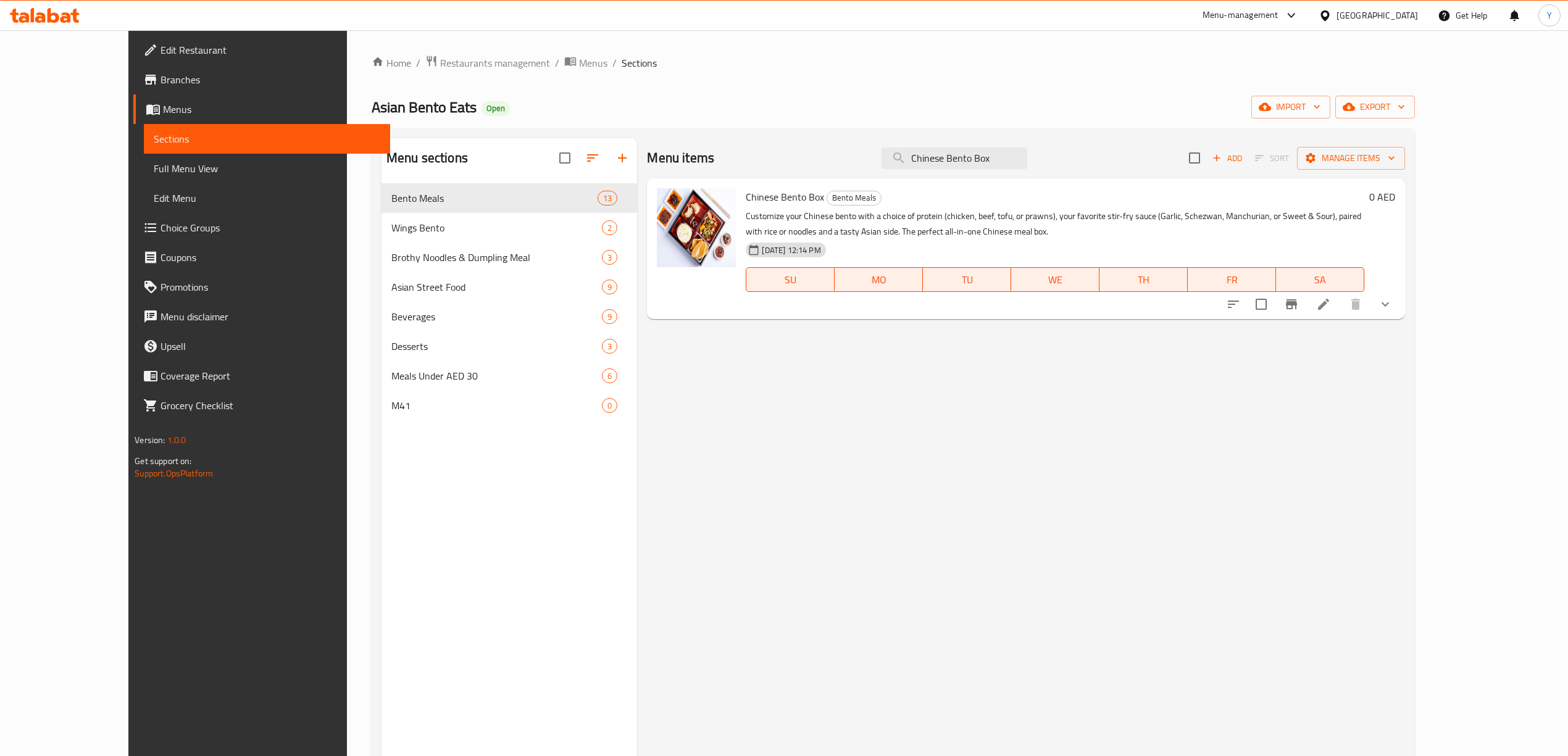
type input "Chinese Bento Box"
click at [1393, 310] on icon "show more" at bounding box center [1385, 305] width 15 height 15
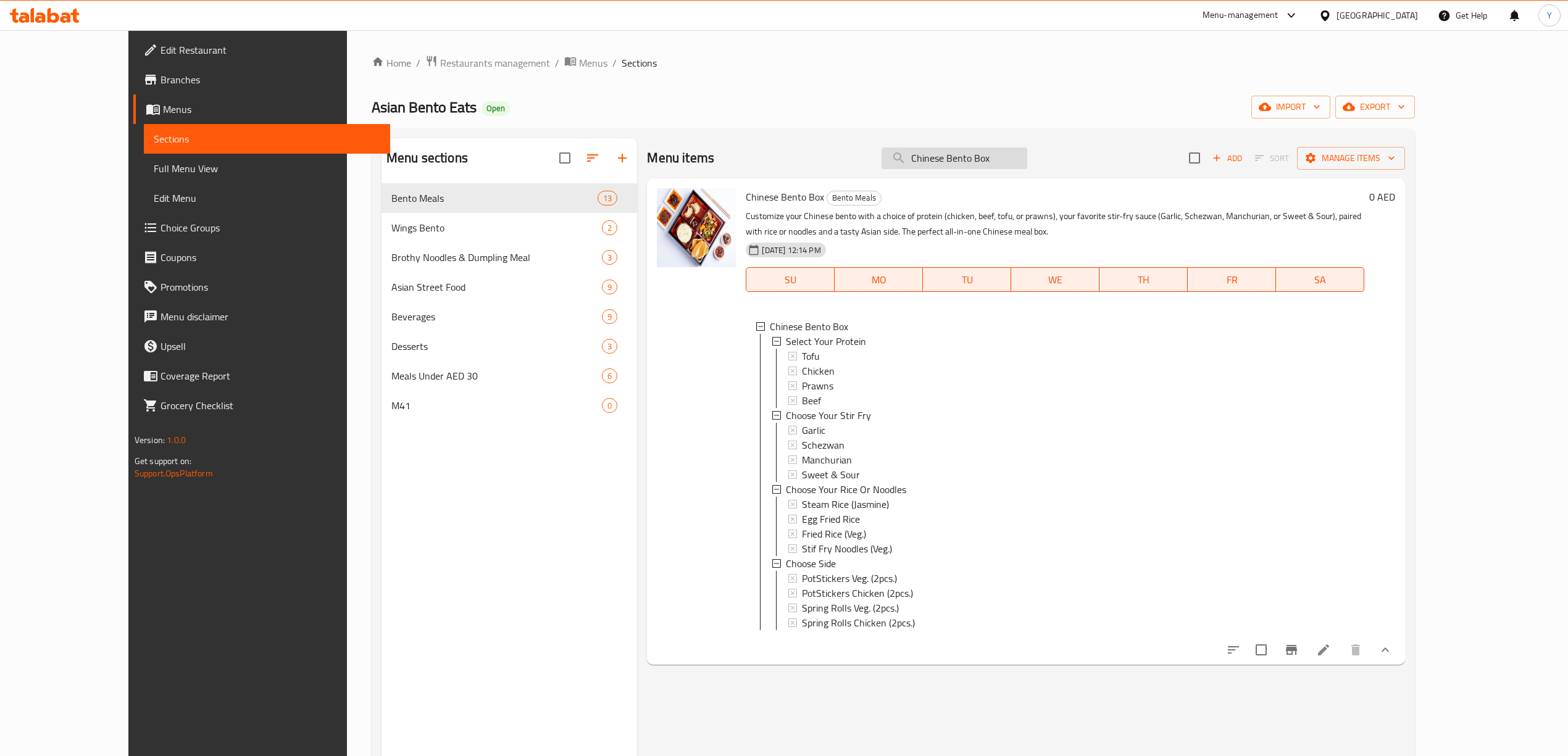
click at [1012, 164] on input "Chinese Bento Box" at bounding box center [954, 158] width 146 height 22
paste input "Bento"
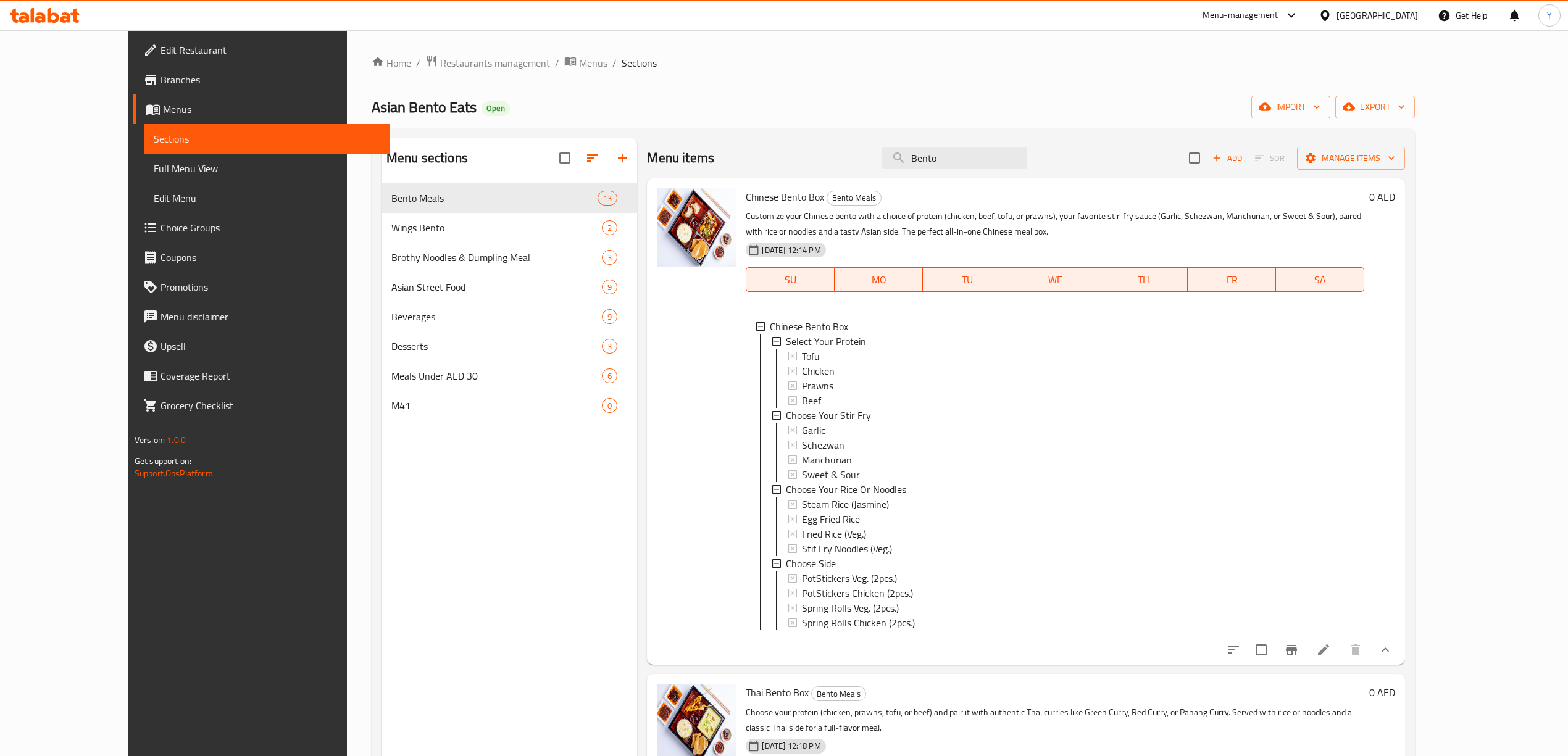
click at [990, 179] on div "Chinese Bento Box Bento Meals Customize your Chinese bento with a choice of pro…" at bounding box center [1026, 421] width 758 height 487
click at [997, 160] on input "Bento" at bounding box center [954, 158] width 146 height 22
paste input "Wings"
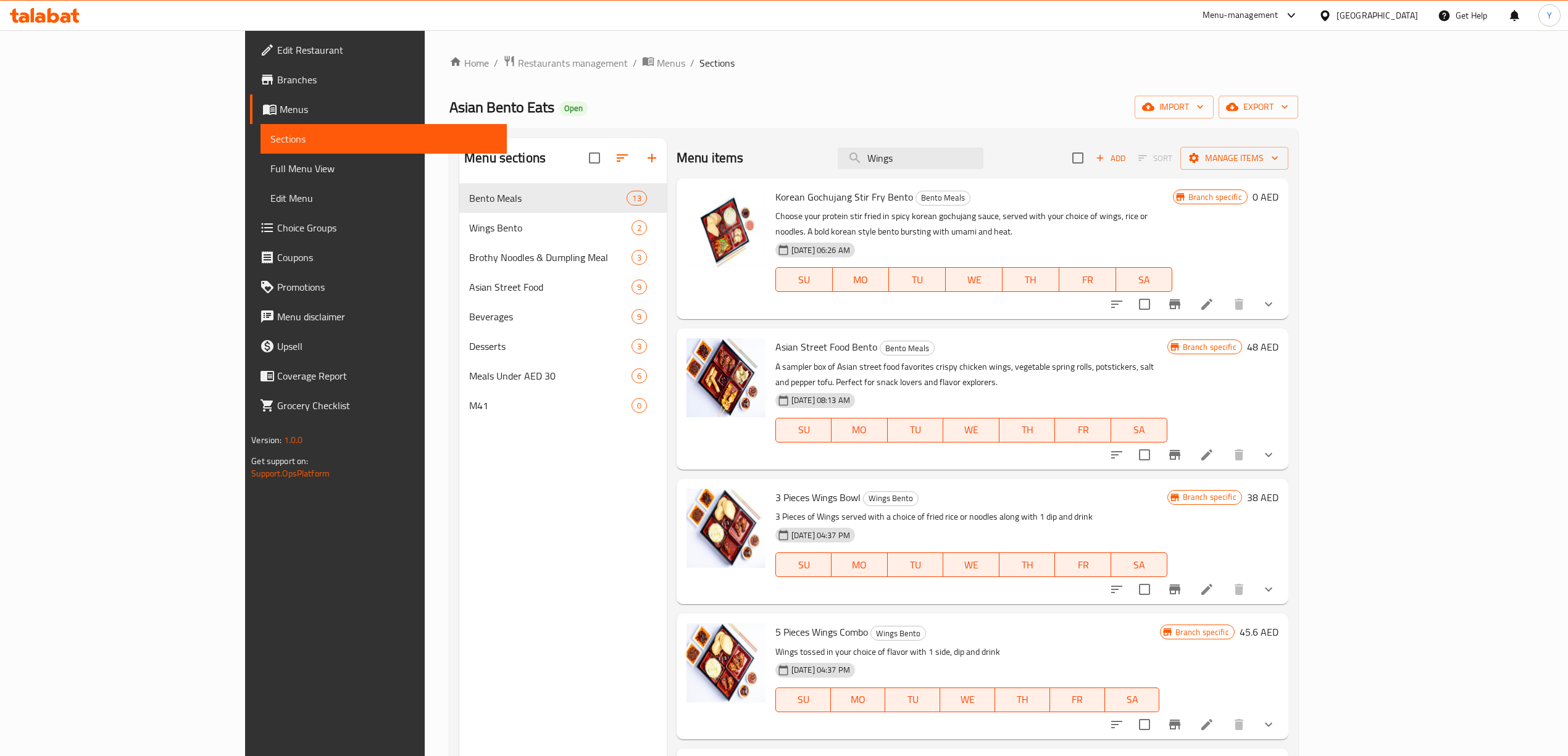
type input "Wings"
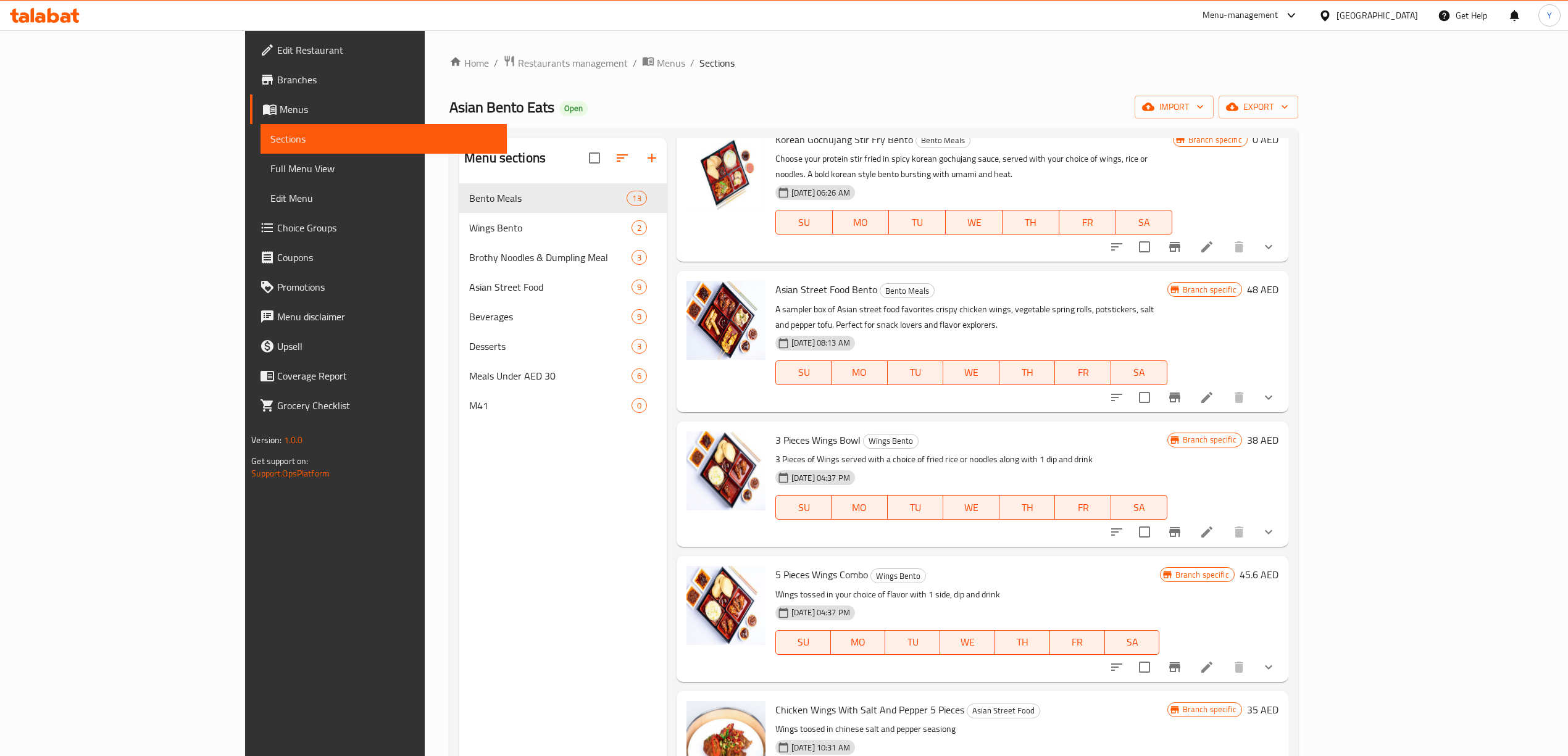
scroll to position [82, 0]
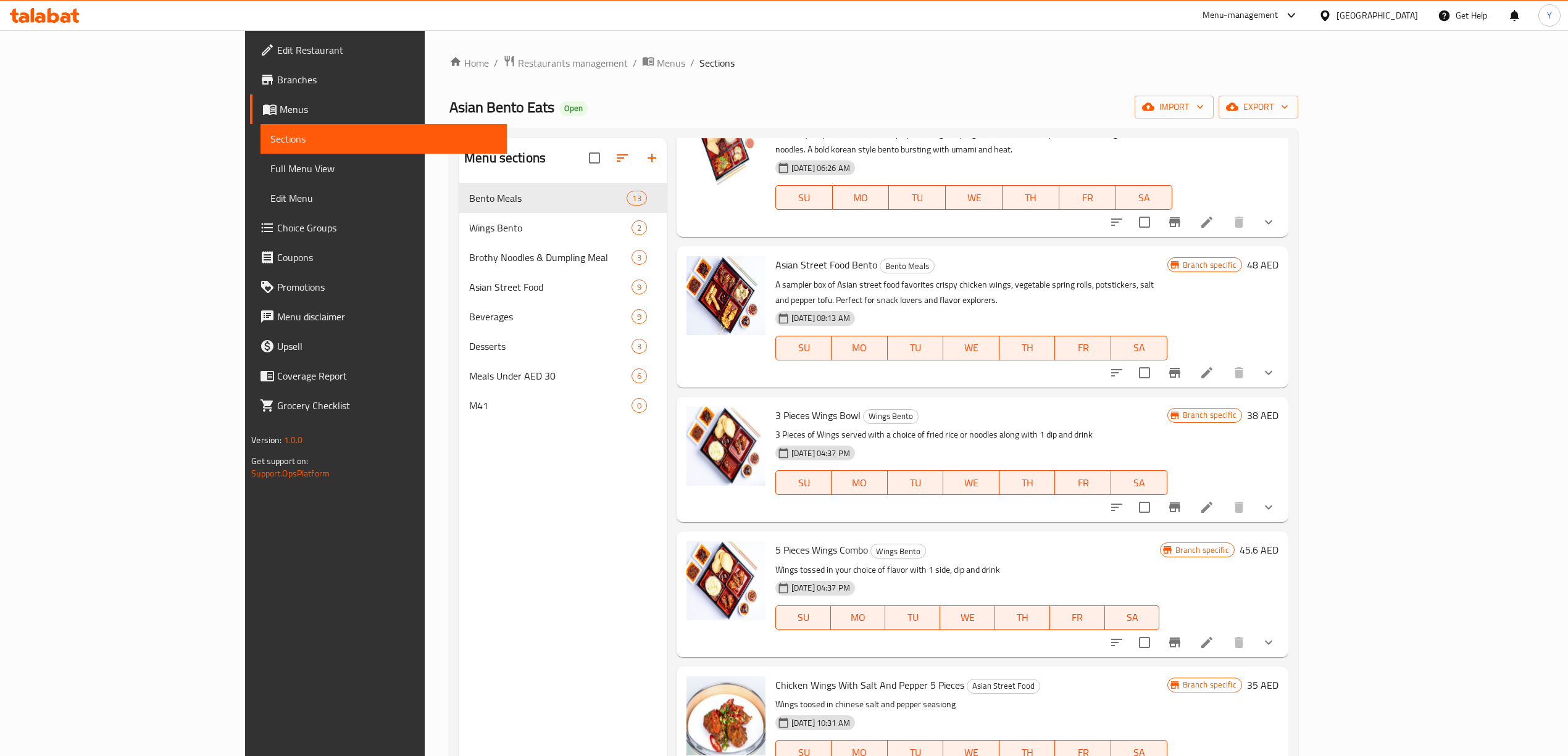
click at [775, 541] on span "5 Pieces Wings Combo" at bounding box center [821, 550] width 93 height 19
drag, startPoint x: 731, startPoint y: 521, endPoint x: 787, endPoint y: 518, distance: 56.1
click at [787, 541] on span "5 Pieces Wings Combo" at bounding box center [821, 550] width 93 height 19
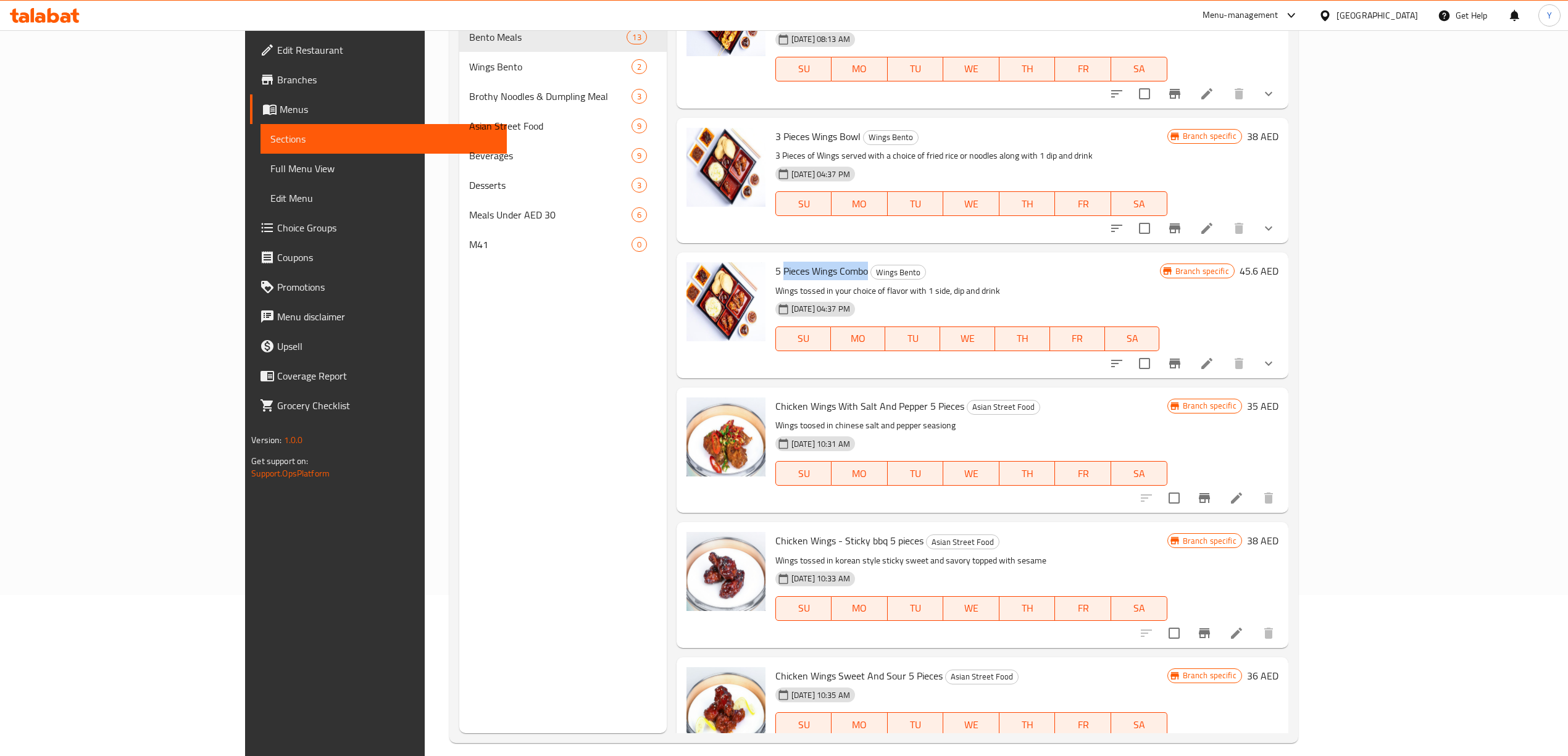
scroll to position [174, 0]
